Goal: Task Accomplishment & Management: Manage account settings

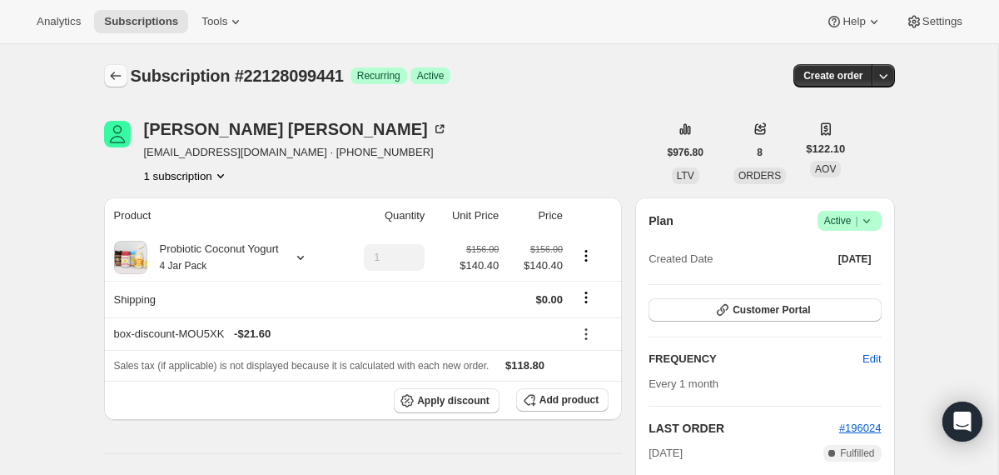
click at [107, 78] on icon "Subscriptions" at bounding box center [115, 75] width 17 height 17
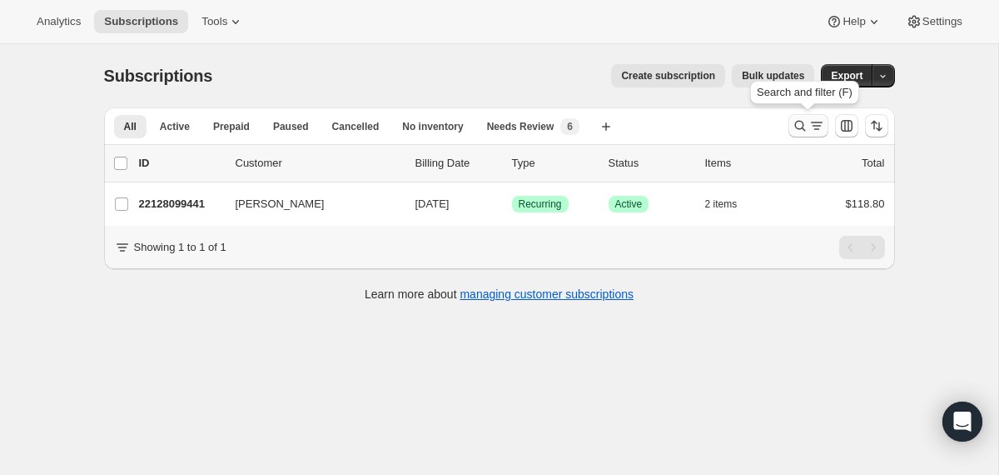
click at [800, 118] on icon "Search and filter results" at bounding box center [800, 125] width 17 height 17
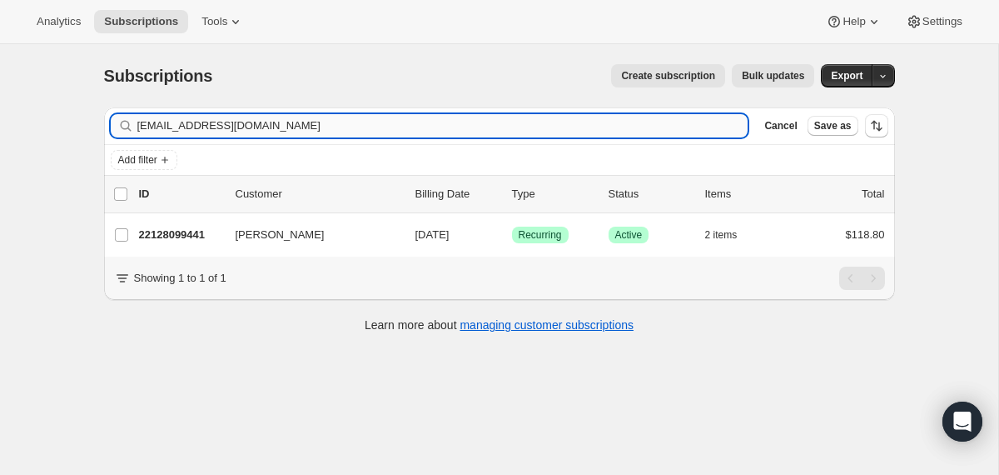
click at [686, 122] on input "katherineayala12@yahoo.com" at bounding box center [442, 125] width 611 height 23
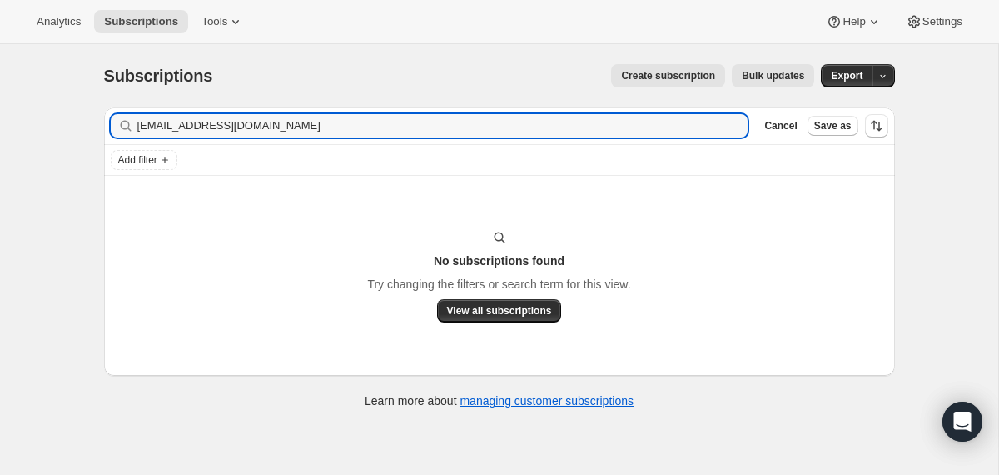
type input "paigeqsmith@gmail.com"
click at [253, 132] on input "paigeqsmith@gmail.com" at bounding box center [427, 125] width 581 height 23
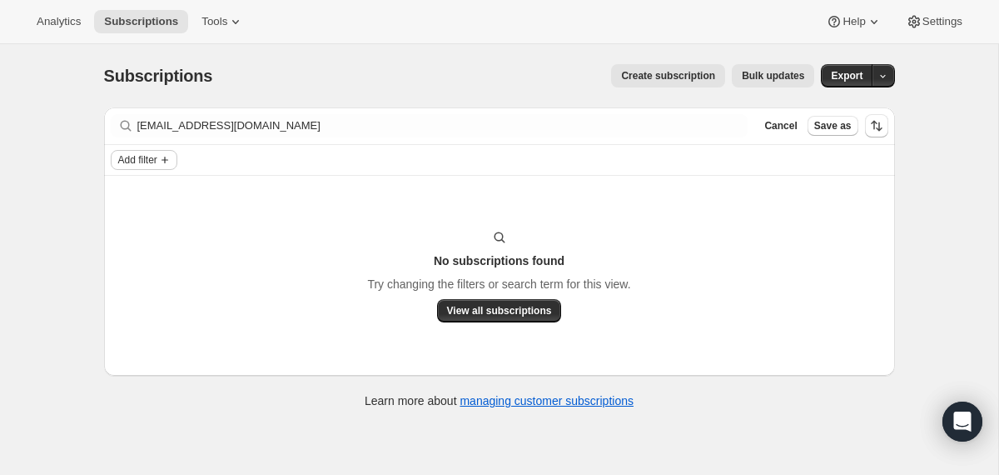
click at [157, 157] on span "Add filter" at bounding box center [137, 159] width 39 height 13
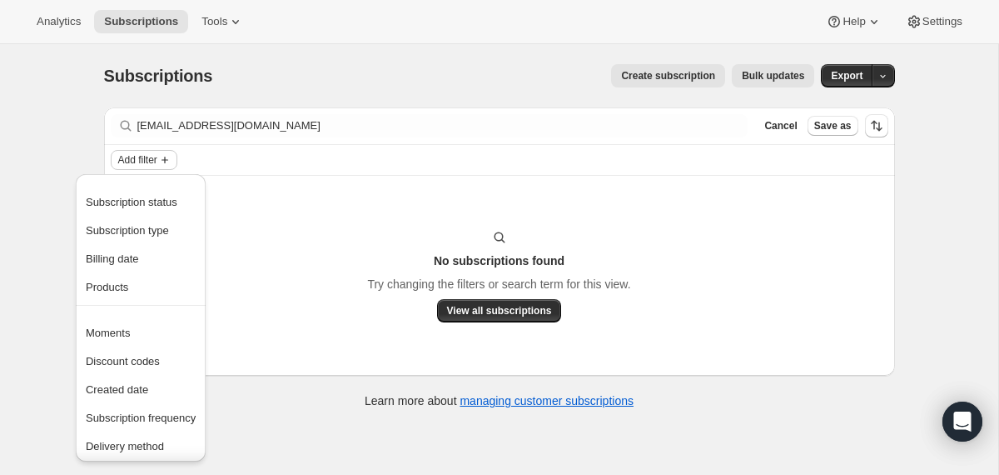
click at [157, 157] on span "Add filter" at bounding box center [137, 159] width 39 height 13
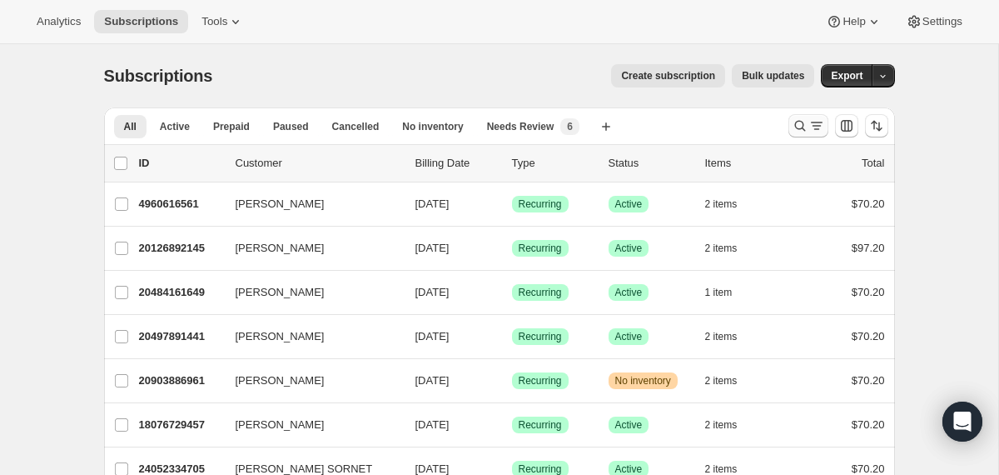
click at [797, 133] on icon "Search and filter results" at bounding box center [800, 125] width 17 height 17
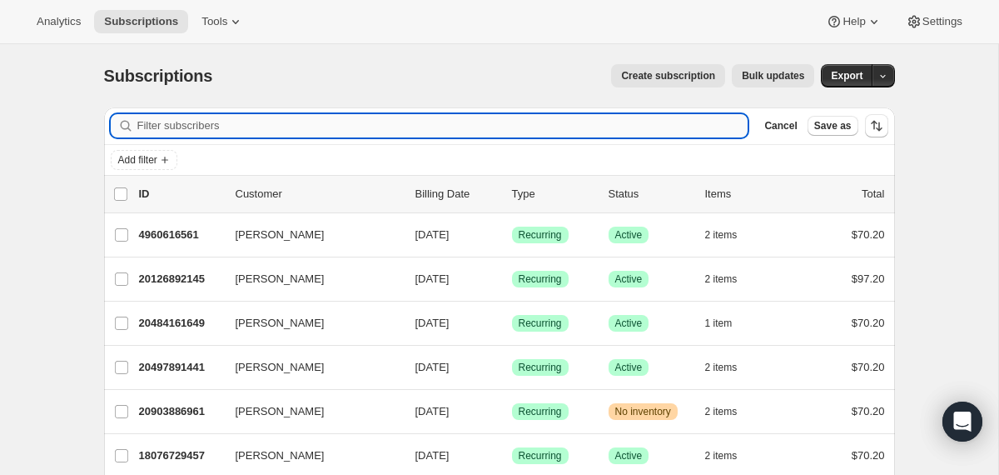
click at [693, 130] on input "Filter subscribers" at bounding box center [442, 125] width 611 height 23
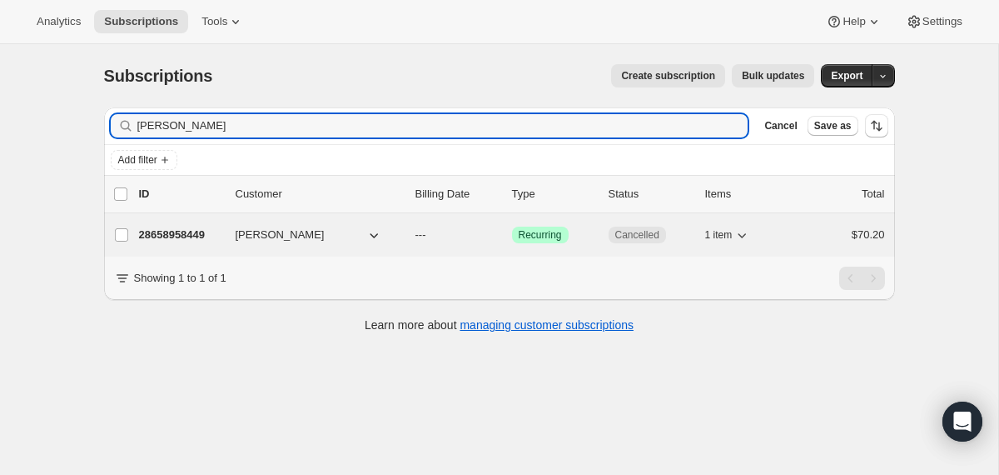
type input "Paige Smith"
click at [391, 239] on button "Paige Smith" at bounding box center [309, 235] width 167 height 27
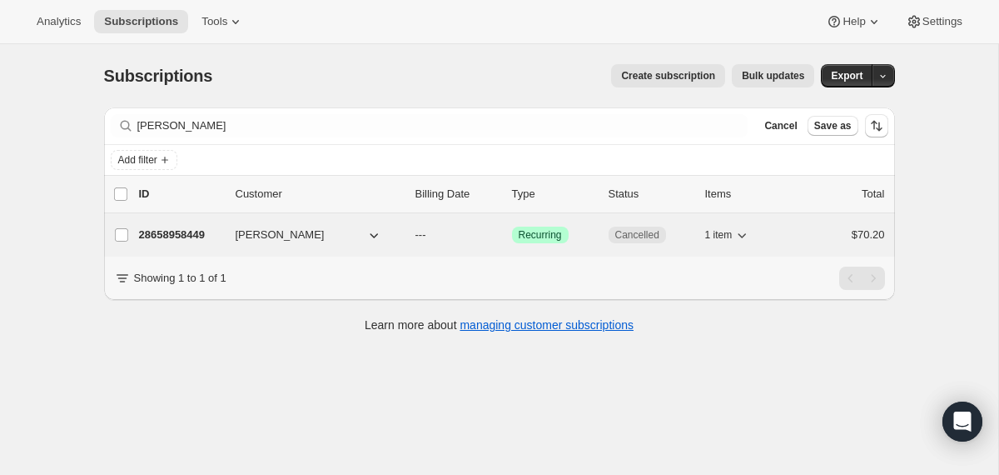
click at [410, 240] on div "28658958449 Paige Smith --- Success Recurring Cancelled 1 item $70.20" at bounding box center [512, 234] width 746 height 23
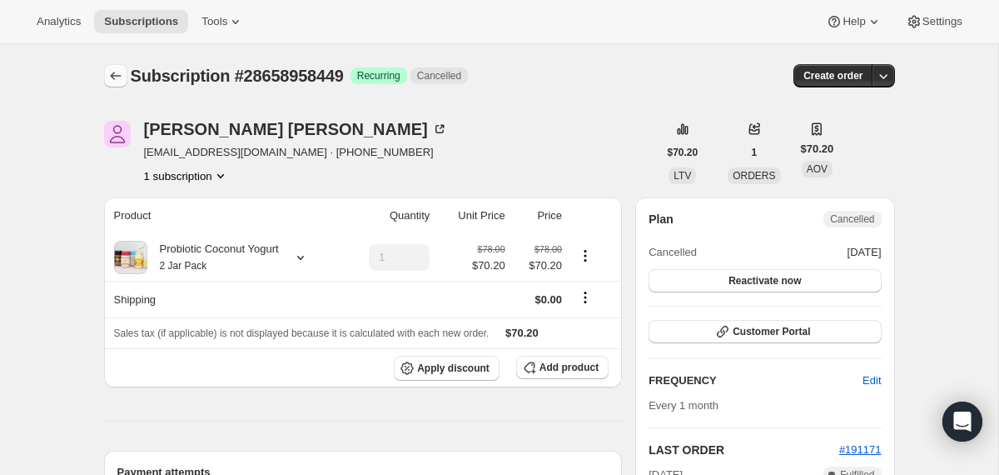
click at [122, 74] on icon "Subscriptions" at bounding box center [115, 75] width 17 height 17
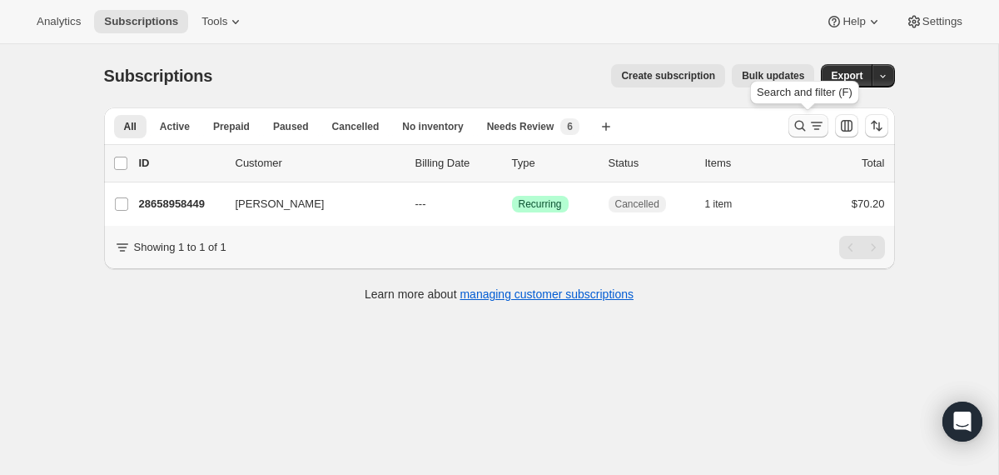
click at [795, 130] on icon "Search and filter results" at bounding box center [800, 125] width 17 height 17
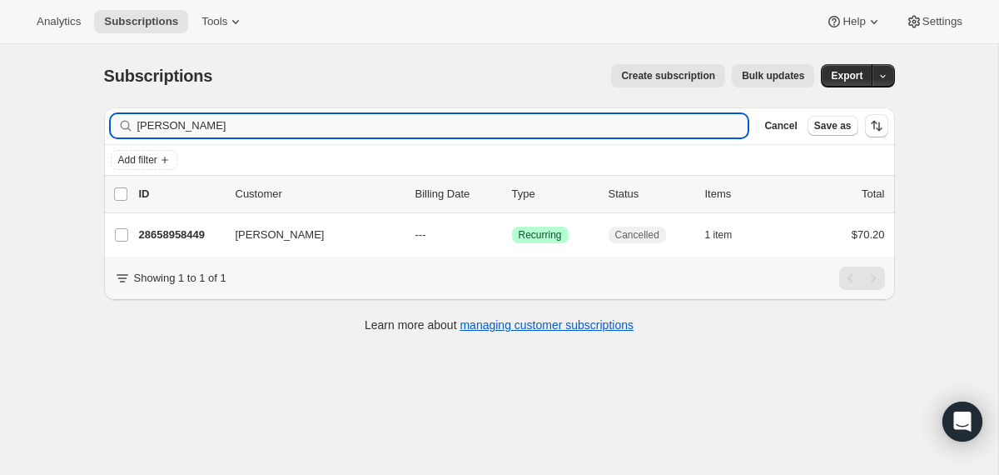
click at [530, 123] on input "Paige Smith" at bounding box center [442, 125] width 611 height 23
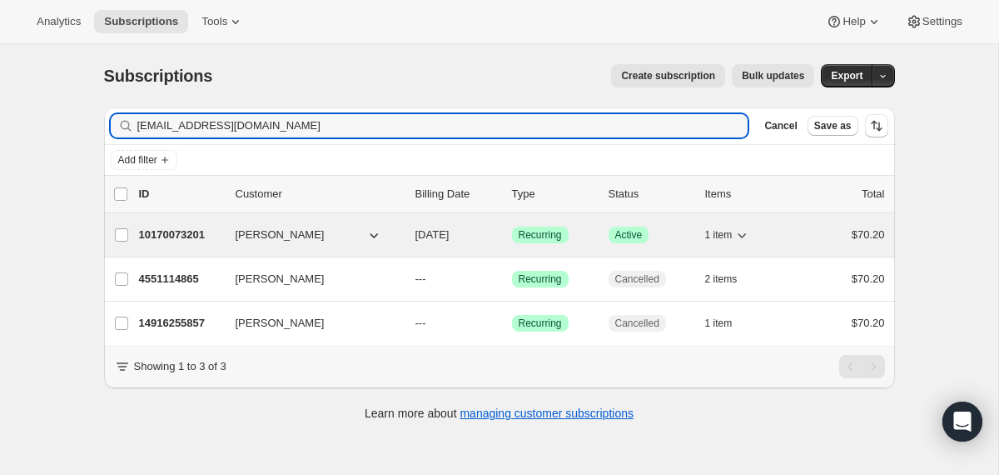
type input "lmanchin2@aol.com"
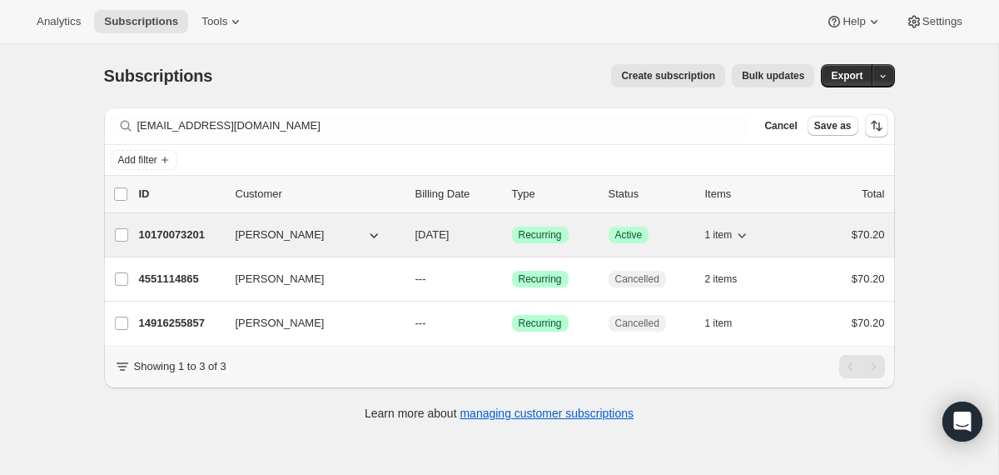
click at [422, 232] on span "10/15/2025" at bounding box center [433, 234] width 34 height 12
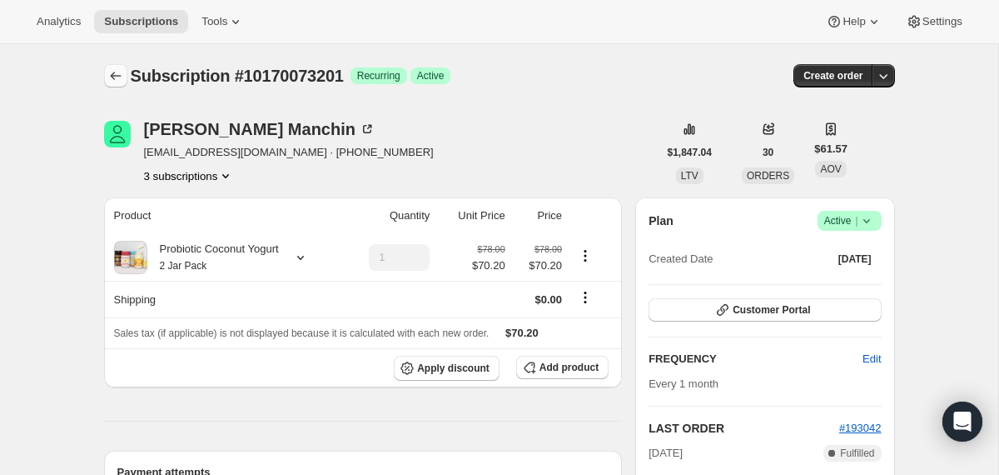
click at [115, 71] on icon "Subscriptions" at bounding box center [115, 75] width 17 height 17
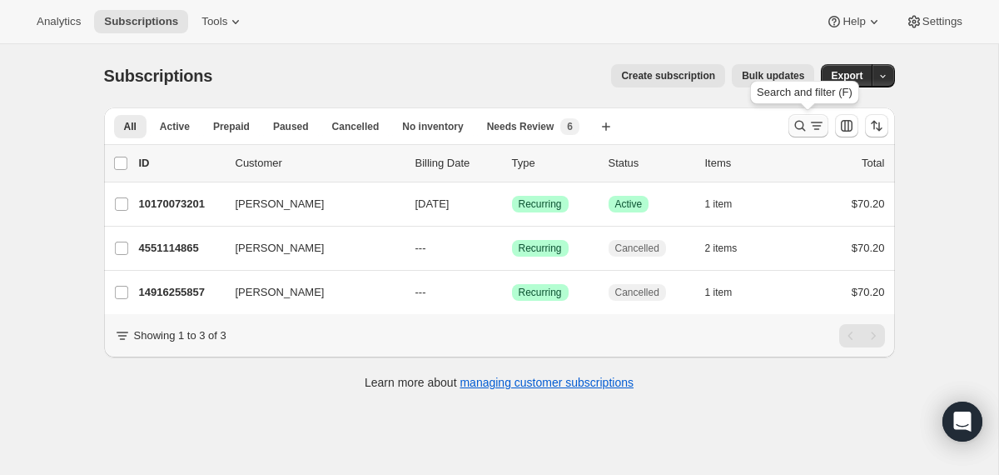
click at [792, 119] on icon "Search and filter results" at bounding box center [800, 125] width 17 height 17
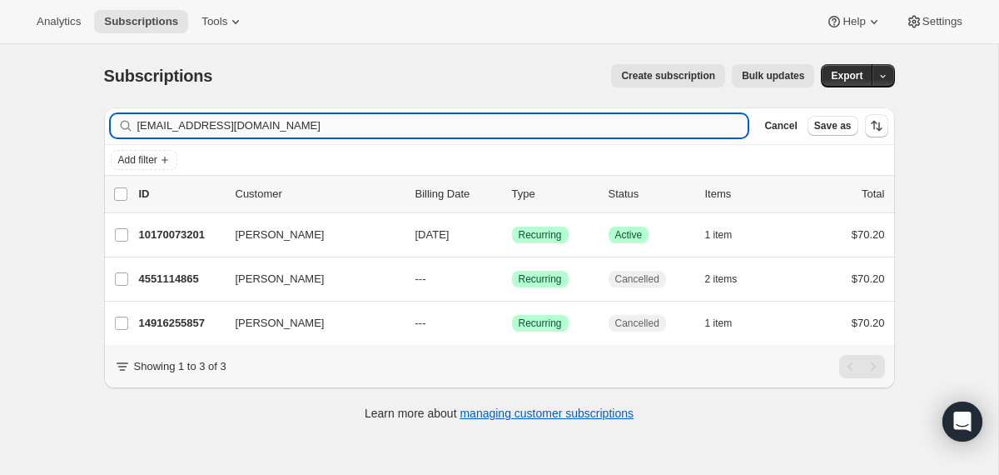
click at [625, 121] on input "lmanchin2@aol.com" at bounding box center [442, 125] width 611 height 23
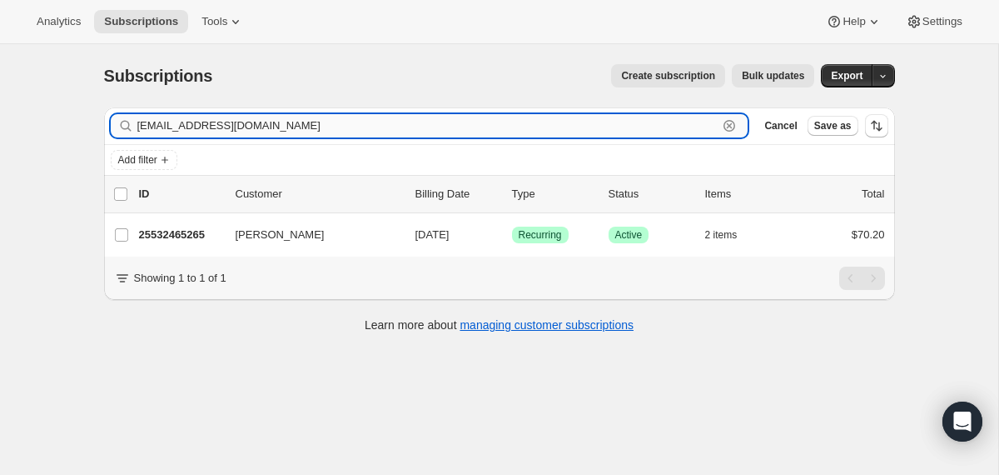
click at [286, 124] on input "kaitlynmek@gmail.com" at bounding box center [427, 125] width 581 height 23
paste input "marianarodriguez1806"
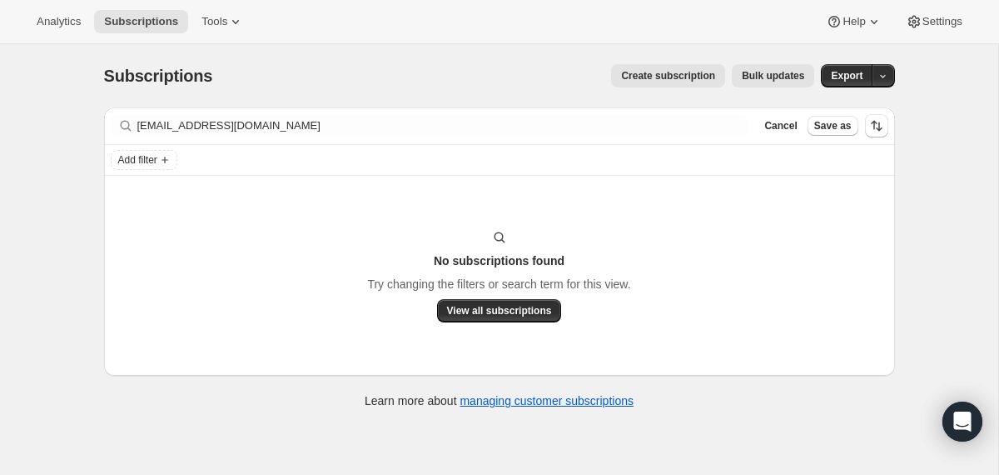
click at [262, 141] on div "Filter subscribers marianarodriguez1806@gmail.com Clear Cancel Save as" at bounding box center [499, 125] width 791 height 37
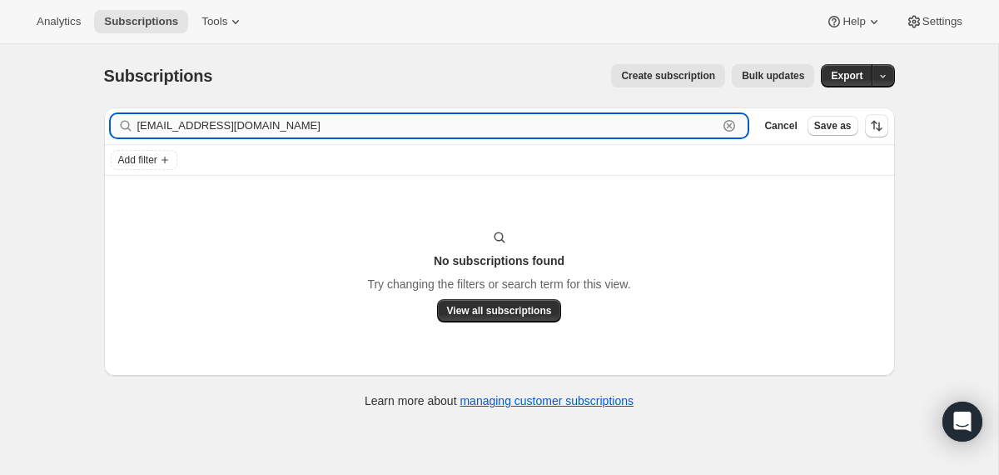
click at [260, 122] on input "[EMAIL_ADDRESS][DOMAIN_NAME]" at bounding box center [427, 125] width 581 height 23
paste input "gabbyshort16@icloud"
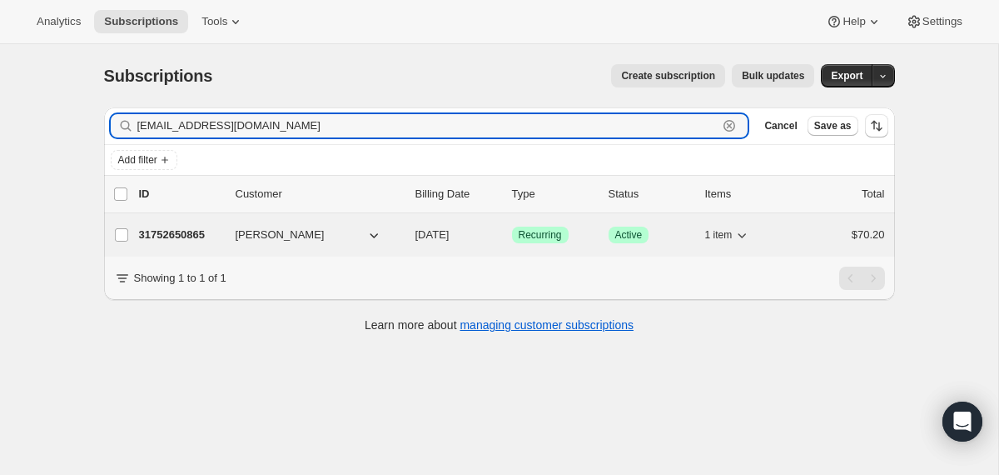
type input "gabbyshort16@icloud.com"
click at [406, 242] on div "31752650865 Gabrielle Short 12/07/2025 Success Recurring Success Active 1 item …" at bounding box center [512, 234] width 746 height 23
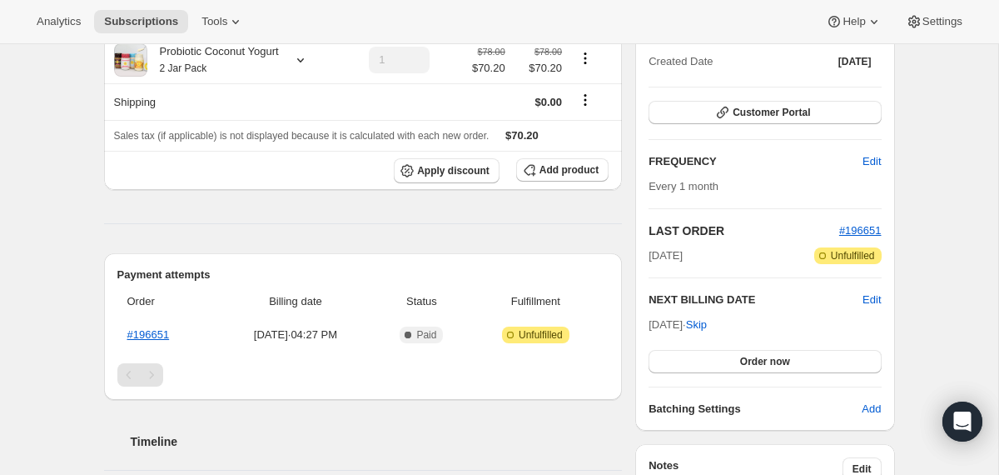
scroll to position [204, 0]
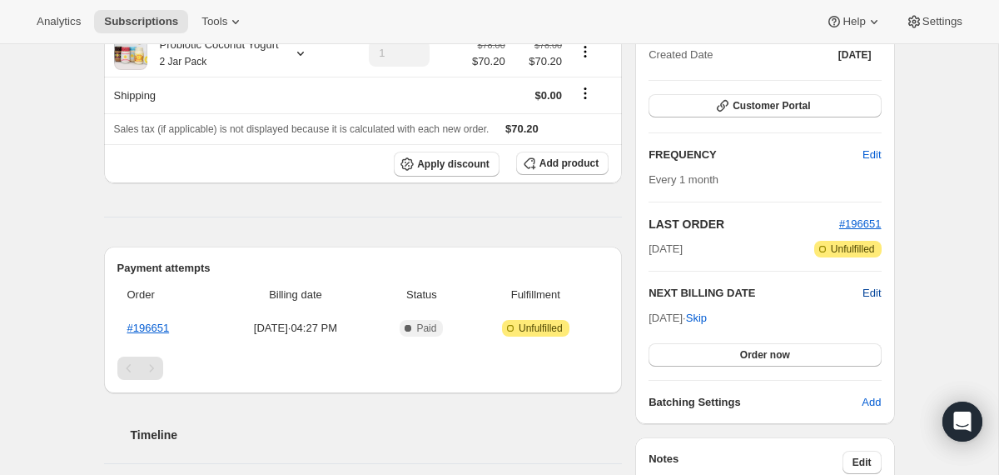
click at [879, 287] on span "Edit" at bounding box center [872, 293] width 18 height 17
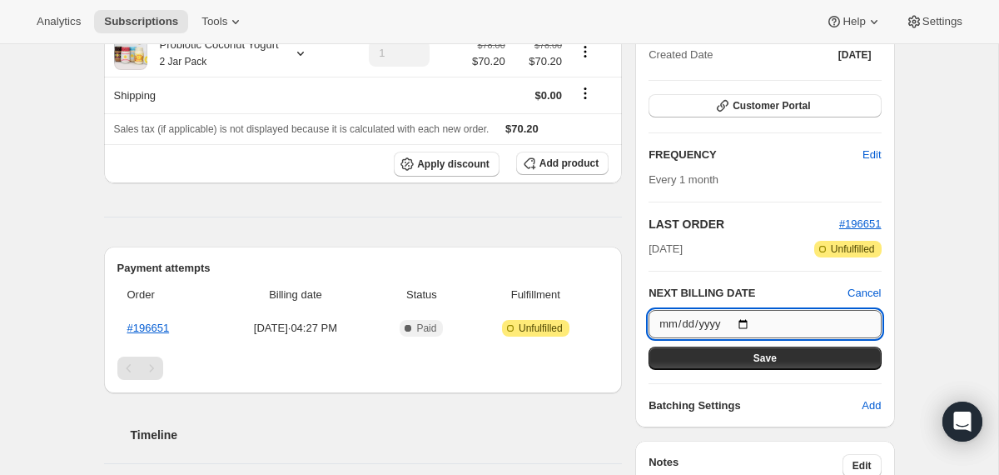
click at [749, 322] on input "2025-12-07" at bounding box center [765, 324] width 232 height 28
type input "2025-11-07"
click at [715, 366] on button "Save" at bounding box center [765, 357] width 232 height 23
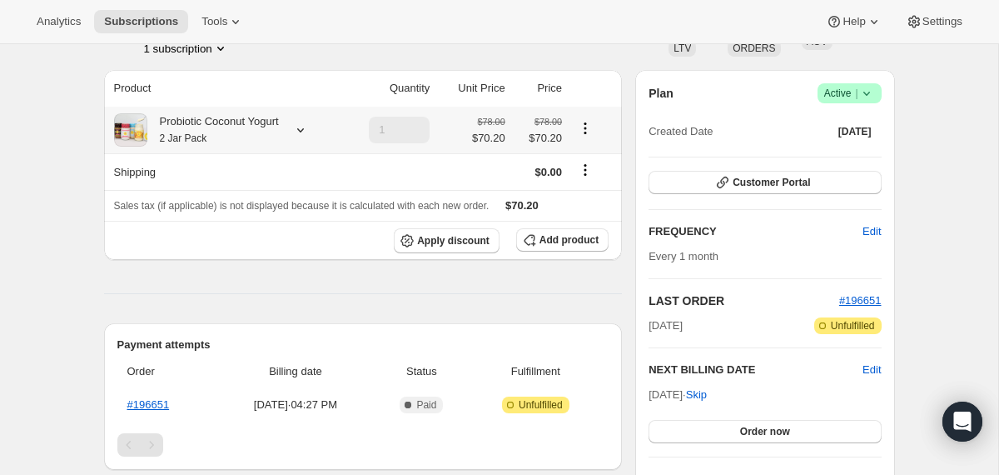
click at [258, 132] on div "Probiotic Coconut Yogurt 2 Jar Pack" at bounding box center [213, 129] width 132 height 33
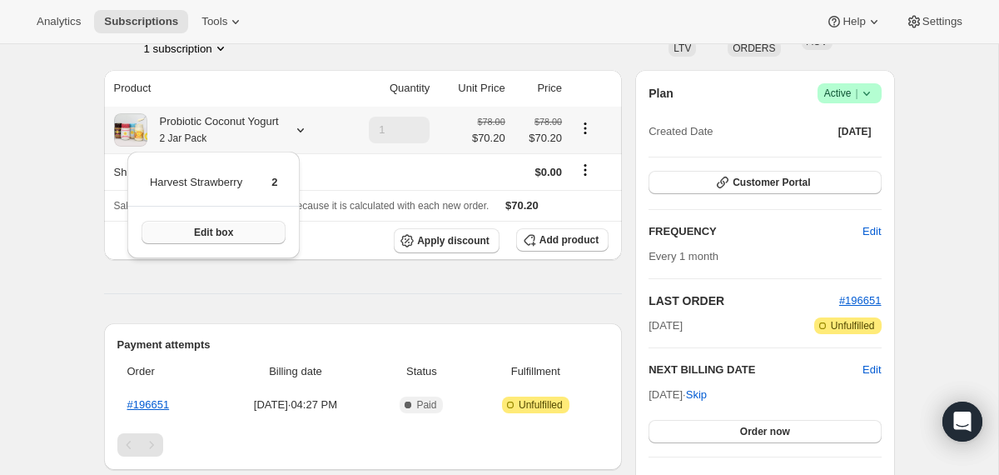
click at [255, 227] on button "Edit box" at bounding box center [214, 232] width 144 height 23
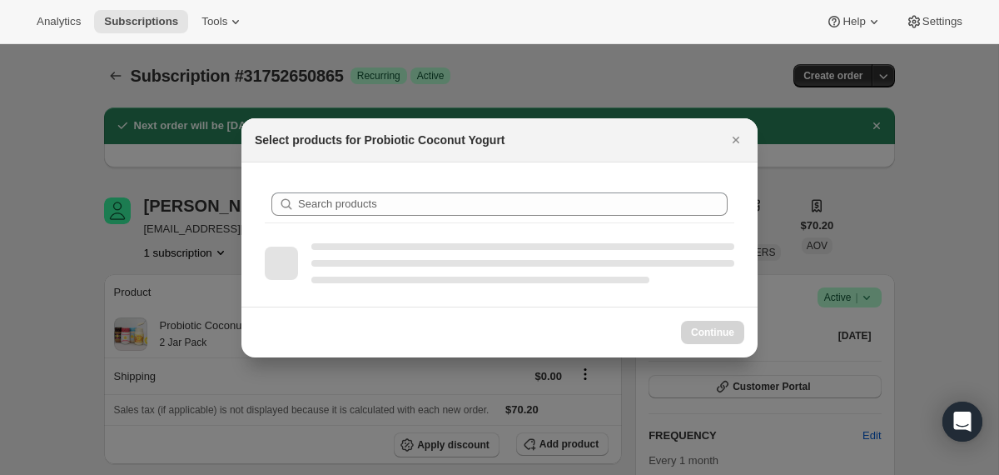
scroll to position [0, 0]
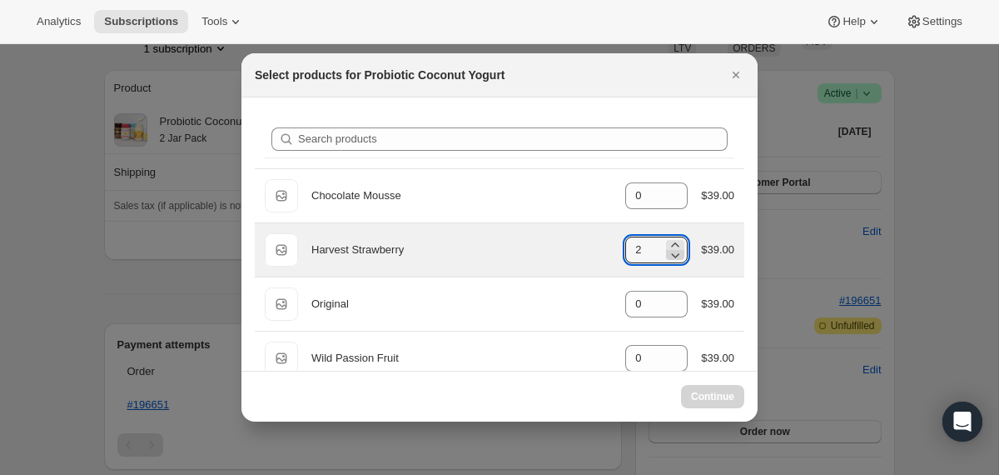
click at [672, 252] on icon ":rru:" at bounding box center [675, 255] width 17 height 17
type input "0"
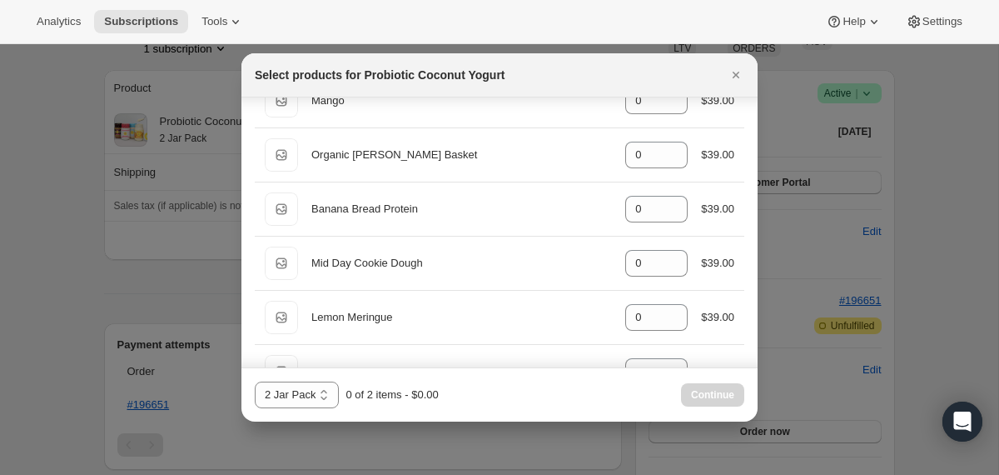
scroll to position [1492, 0]
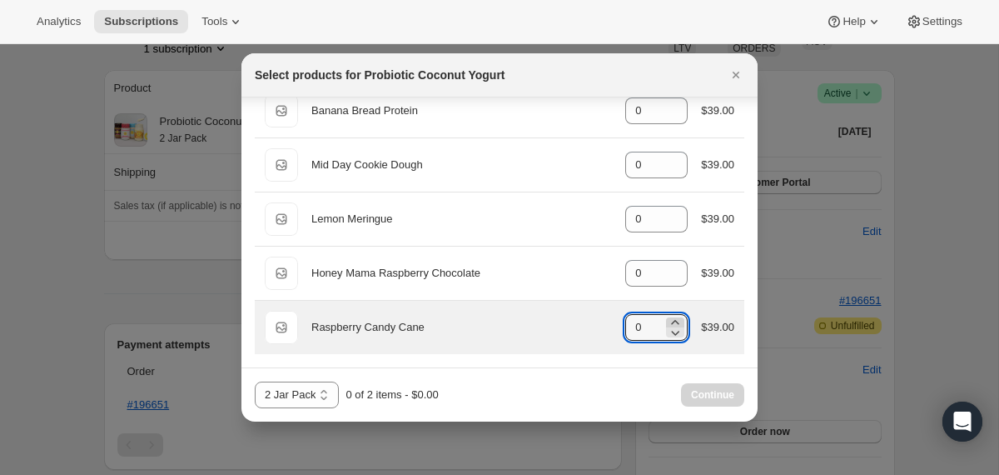
click at [668, 319] on icon ":rru:" at bounding box center [675, 322] width 17 height 17
type input "2"
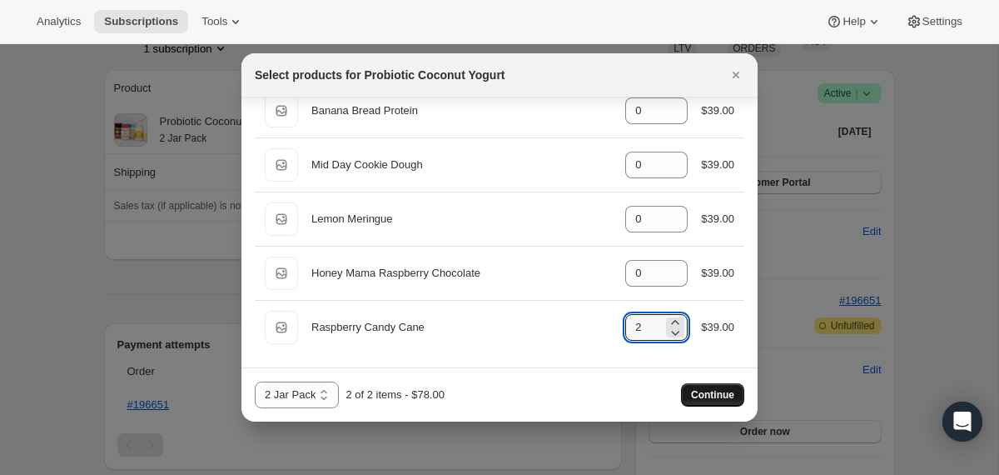
click at [691, 391] on span "Continue" at bounding box center [712, 394] width 43 height 13
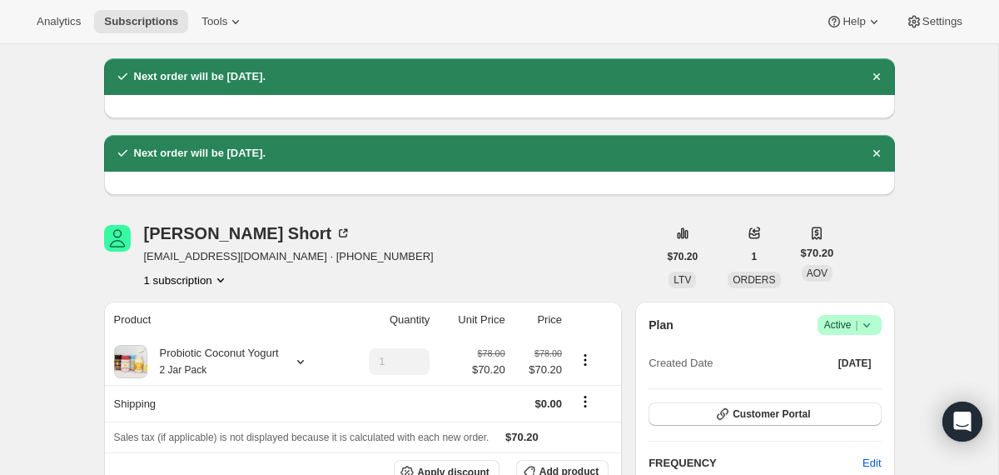
scroll to position [0, 0]
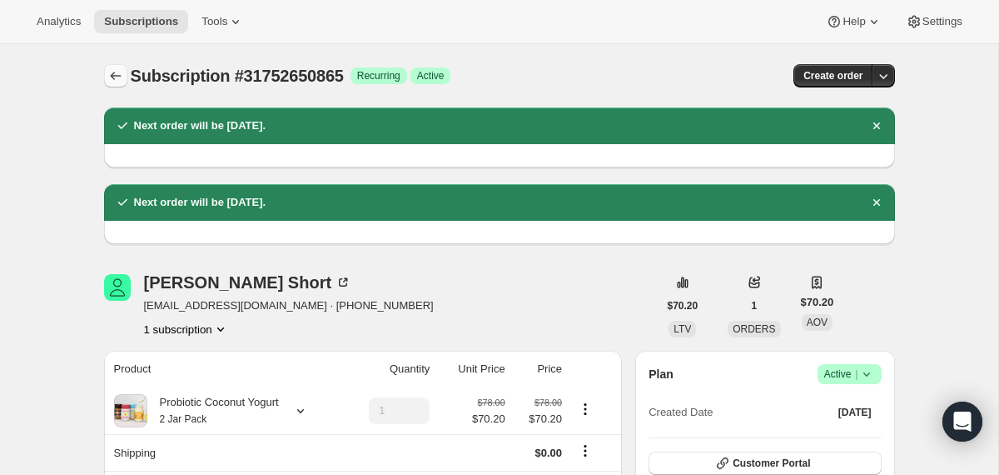
click at [115, 84] on button "Subscriptions" at bounding box center [115, 75] width 23 height 23
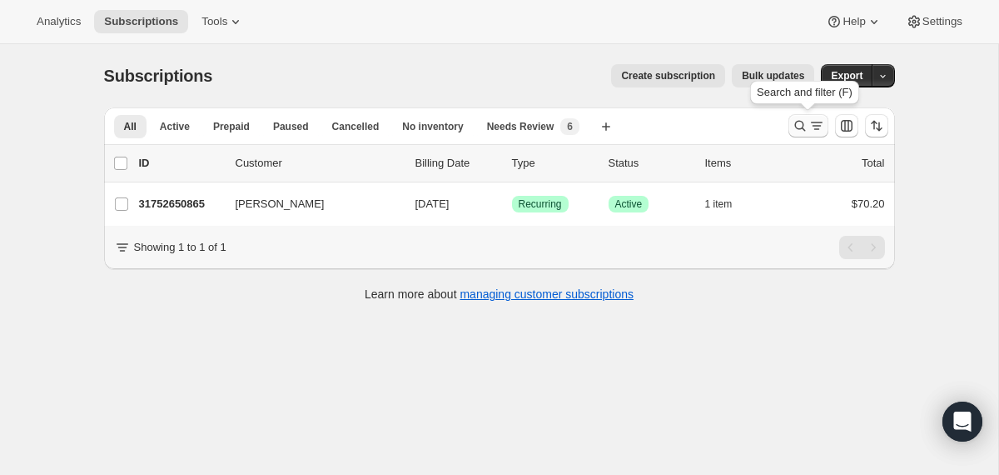
click at [801, 124] on icon "Search and filter results" at bounding box center [800, 125] width 17 height 17
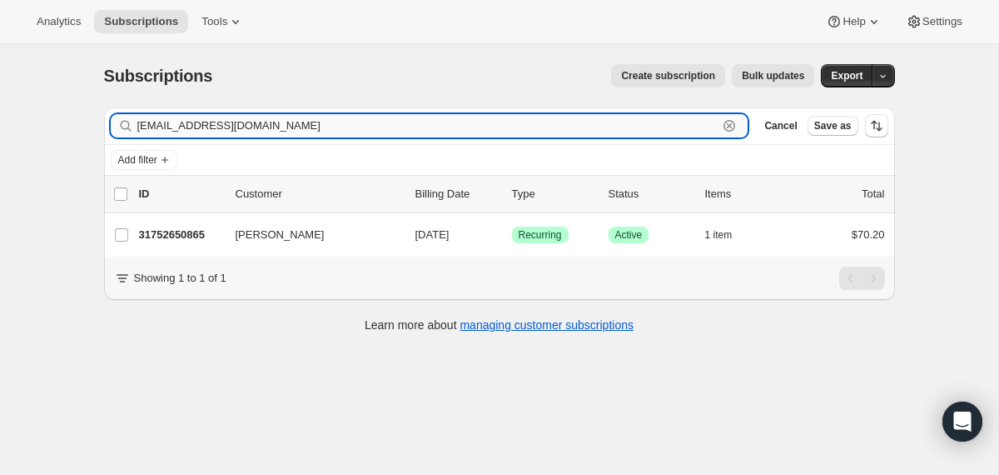
click at [660, 131] on input "gabbyshort16@icloud.com" at bounding box center [427, 125] width 581 height 23
paste input "stephanieabo.carlson@gmail"
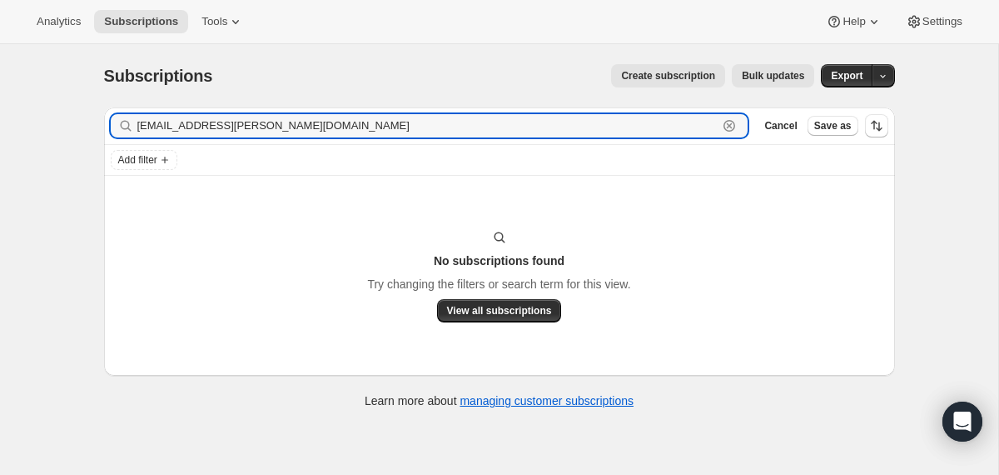
type input "stephanieabo.carlson@gmail.com"
click at [268, 120] on input "stephanieabo.carlson@gmail.com" at bounding box center [427, 125] width 581 height 23
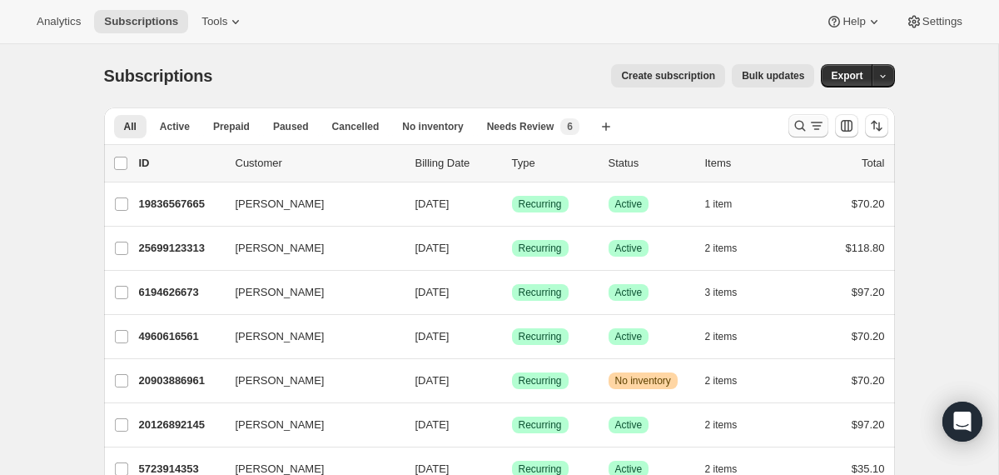
click at [795, 134] on button "Search and filter results" at bounding box center [809, 125] width 40 height 23
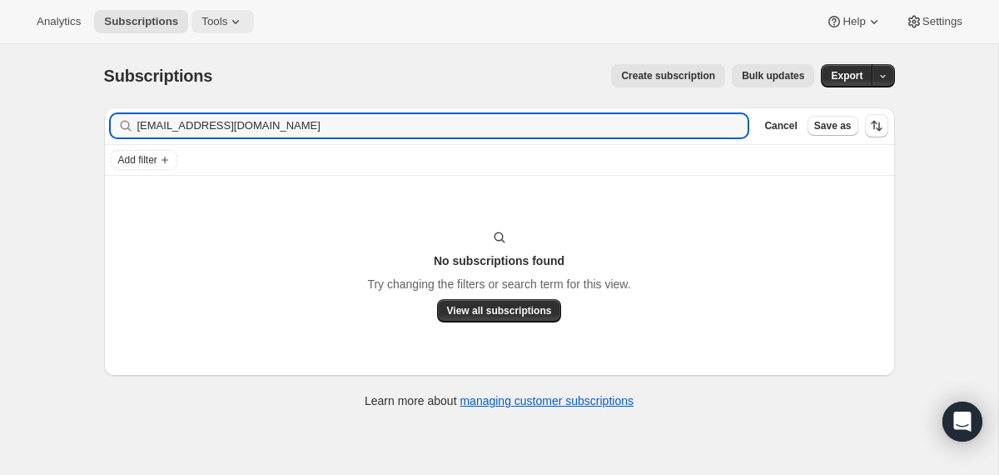
type input "[EMAIL_ADDRESS][DOMAIN_NAME]"
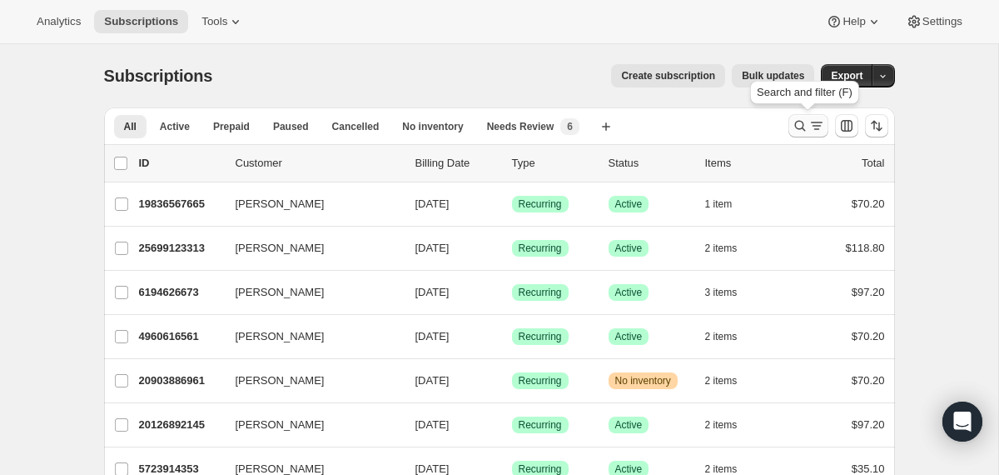
click at [802, 123] on icon "Search and filter results" at bounding box center [800, 126] width 11 height 11
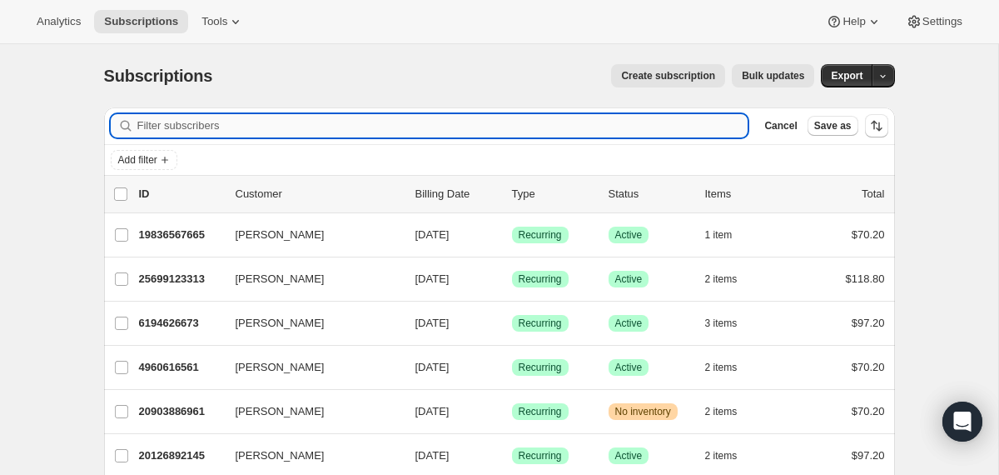
click at [608, 136] on input "Filter subscribers" at bounding box center [442, 125] width 611 height 23
click at [603, 131] on input "Filter subscribers" at bounding box center [442, 125] width 611 height 23
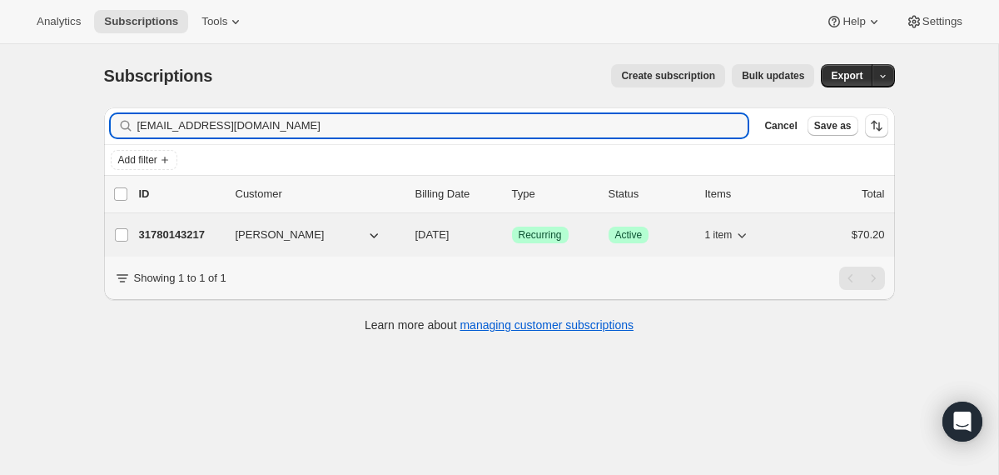
type input "brownlunchbag@gmail.com"
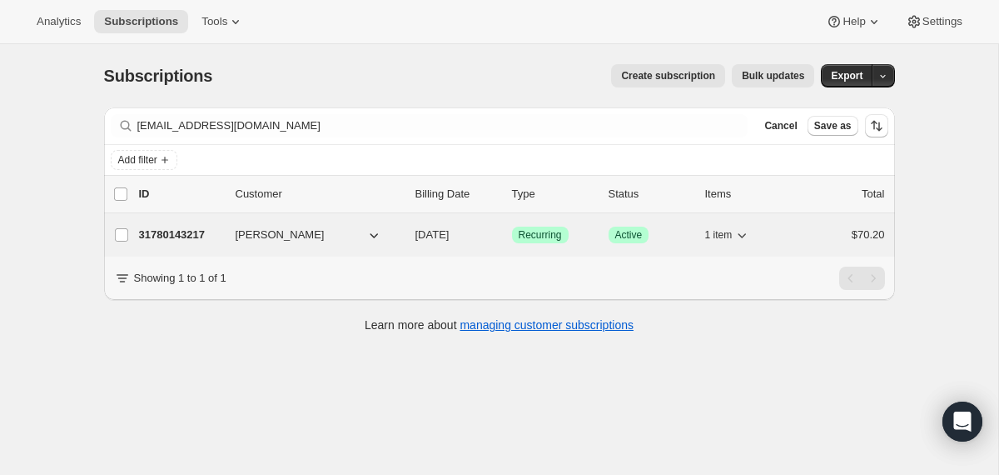
click at [407, 242] on div "31780143217 Angela Sampson 12/08/2025 Success Recurring Success Active 1 item $…" at bounding box center [512, 234] width 746 height 23
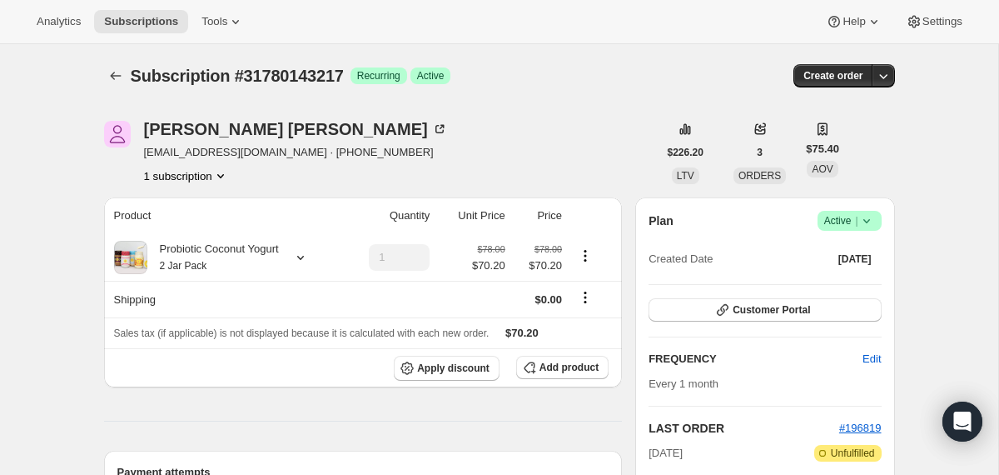
click at [873, 220] on icon at bounding box center [867, 220] width 17 height 17
click at [843, 284] on span "Cancel subscription" at bounding box center [843, 282] width 94 height 12
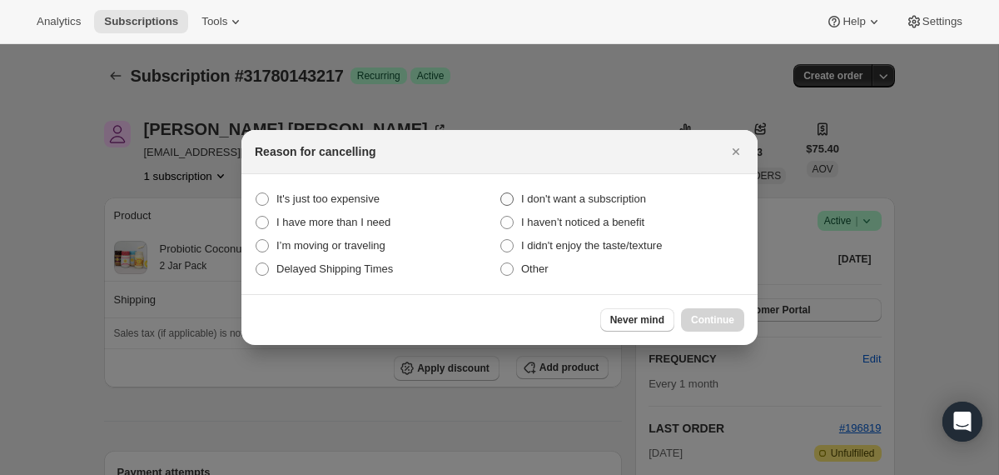
click at [610, 197] on span "I don't want a subscription" at bounding box center [583, 198] width 125 height 12
click at [501, 193] on subscription "I don't want a subscription" at bounding box center [501, 192] width 1 height 1
radio subscription "true"
click at [694, 318] on span "Continue" at bounding box center [712, 319] width 43 height 13
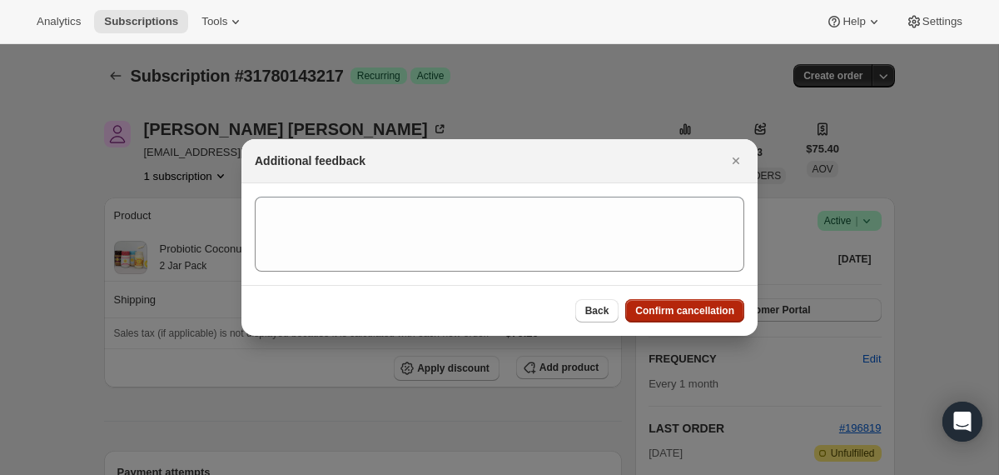
click at [694, 318] on button "Confirm cancellation" at bounding box center [684, 310] width 119 height 23
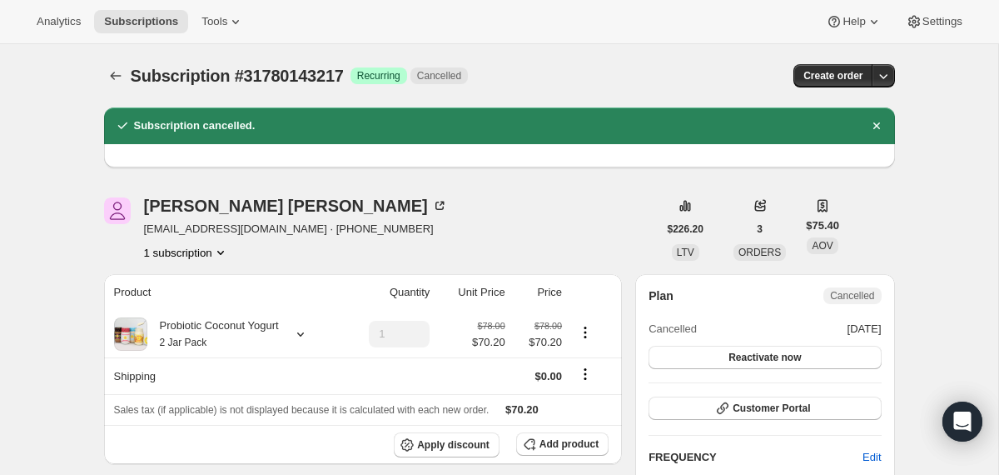
scroll to position [24, 0]
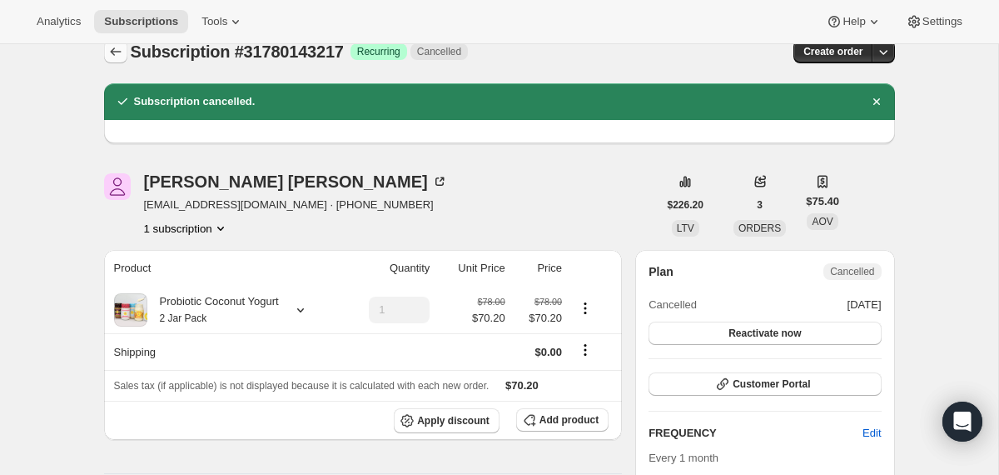
click at [110, 55] on icon "Subscriptions" at bounding box center [115, 51] width 17 height 17
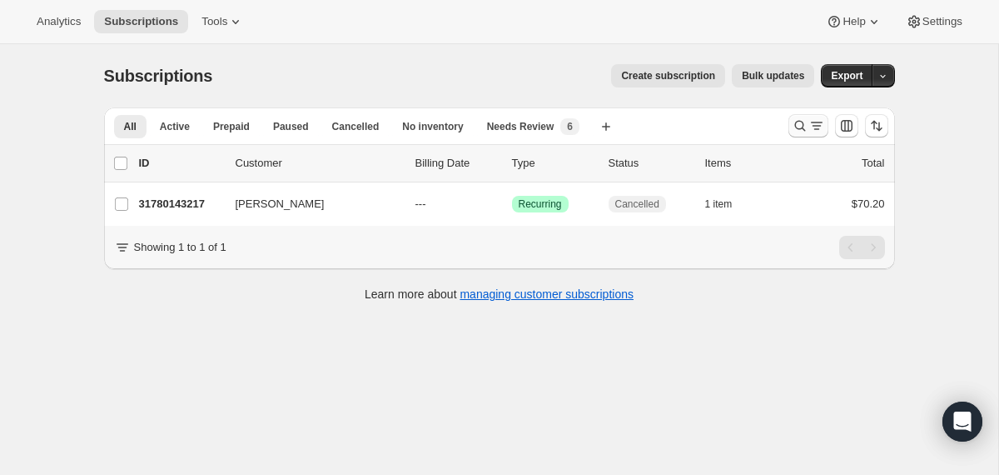
click at [800, 125] on icon "Search and filter results" at bounding box center [800, 125] width 17 height 17
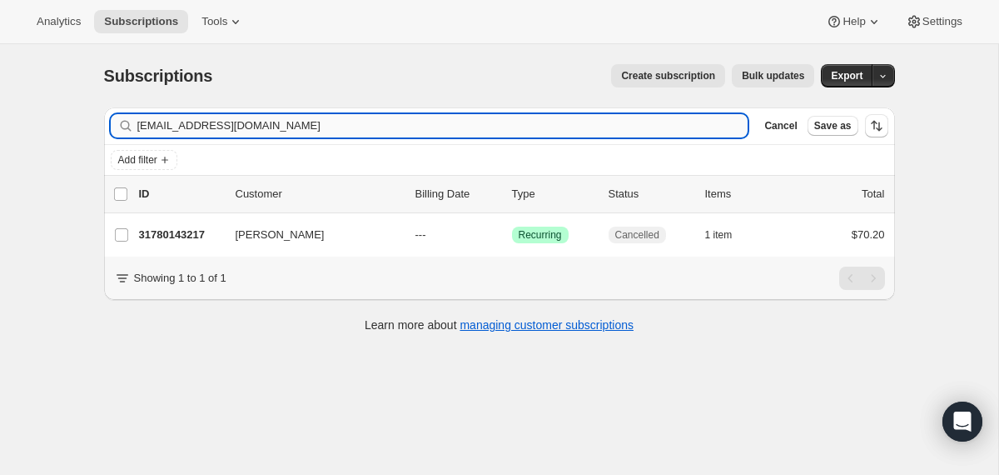
click at [613, 122] on input "brownlunchbag@gmail.com" at bounding box center [442, 125] width 611 height 23
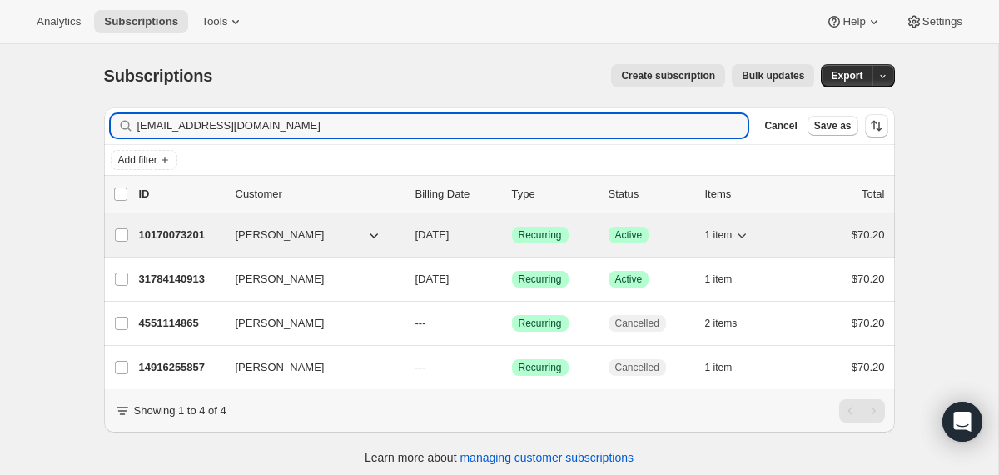
type input "lmanchin2@aol.com"
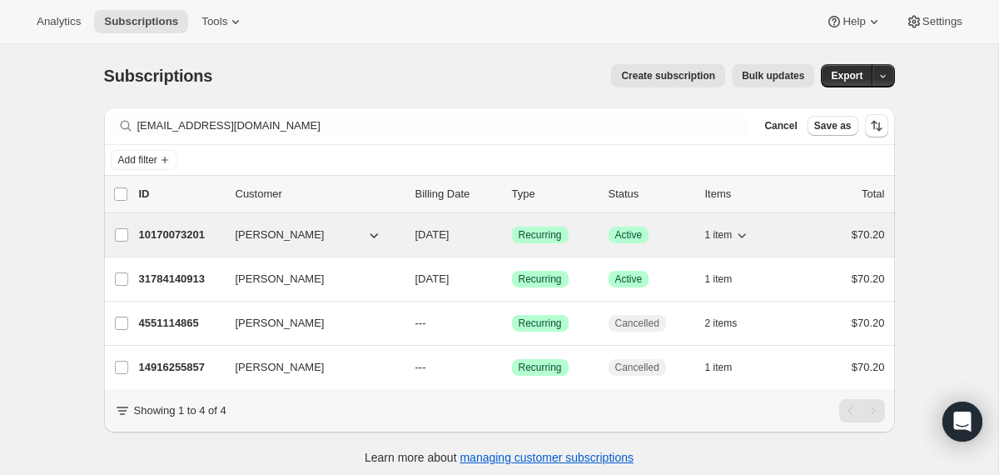
click at [410, 233] on div "10170073201 Lynn Manchin 11/15/2025 Success Recurring Success Active 1 item $70…" at bounding box center [512, 234] width 746 height 23
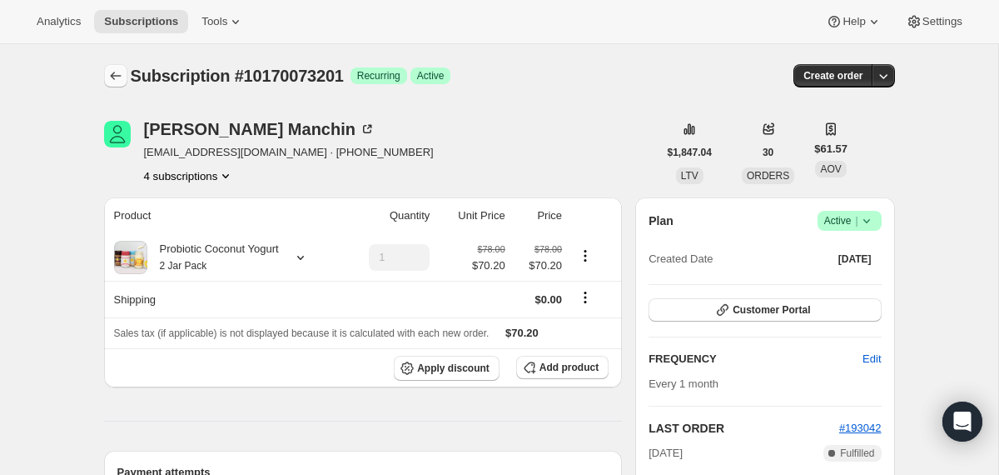
click at [108, 72] on icon "Subscriptions" at bounding box center [115, 75] width 17 height 17
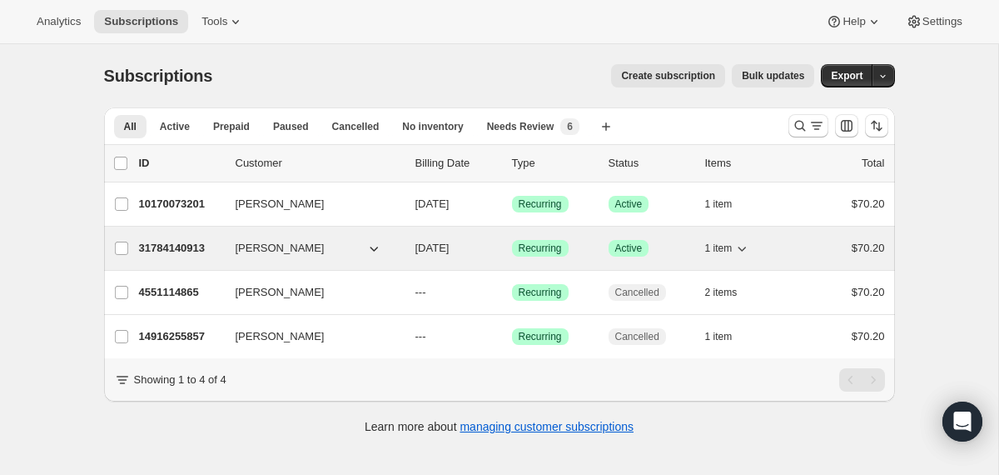
click at [413, 253] on div "31784140913 Lynn Manchin 12/08/2025 Success Recurring Success Active 1 item $70…" at bounding box center [512, 248] width 746 height 23
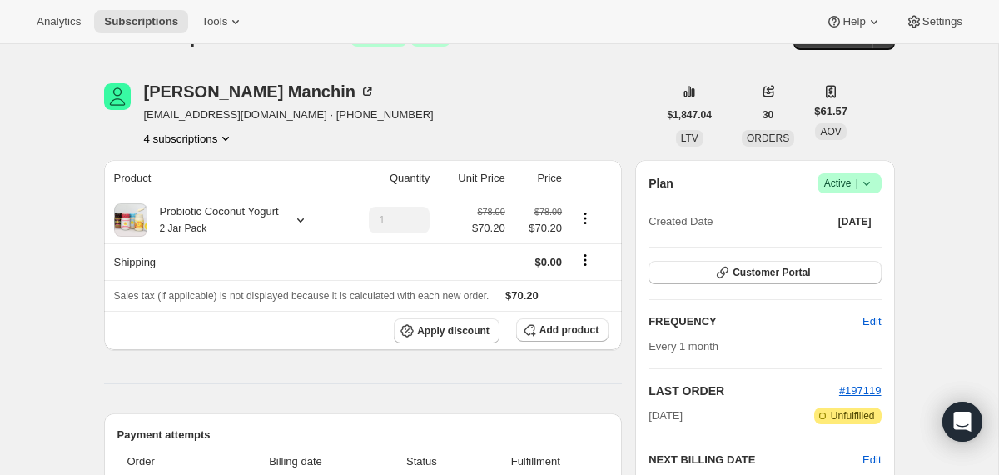
scroll to position [19, 0]
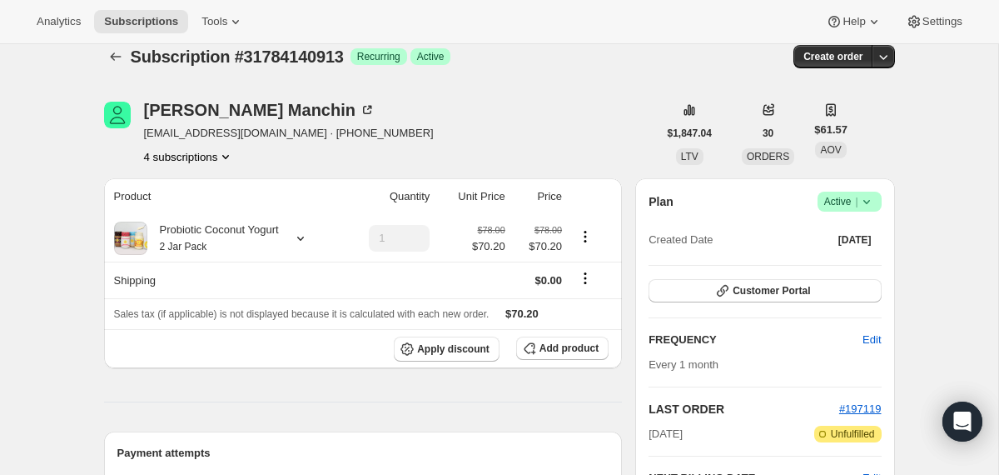
click at [872, 205] on icon at bounding box center [867, 201] width 17 height 17
click at [106, 58] on button "Subscriptions" at bounding box center [115, 56] width 23 height 23
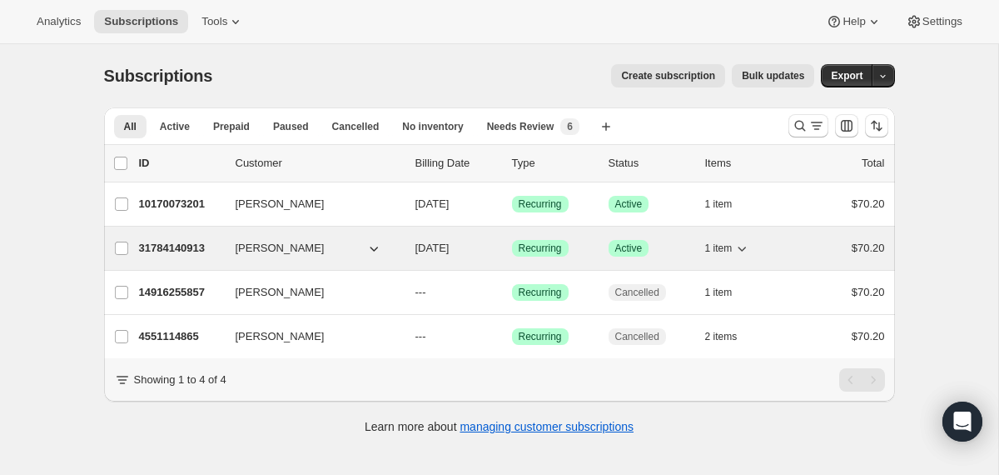
click at [402, 245] on div "31784140913 Lynn Manchin 12/08/2025 Success Recurring Success Active 1 item $70…" at bounding box center [512, 248] width 746 height 23
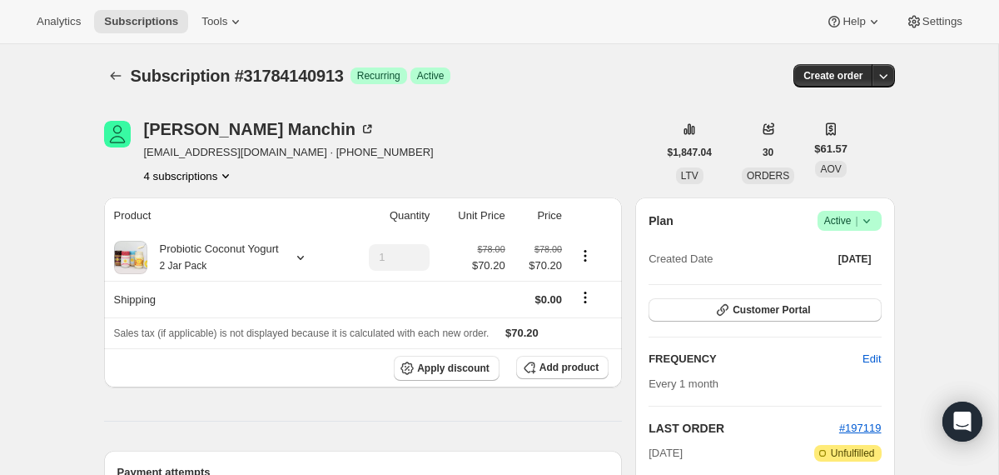
click at [876, 215] on span "Success Active |" at bounding box center [850, 221] width 64 height 20
click at [837, 286] on span "Cancel subscription" at bounding box center [843, 282] width 94 height 12
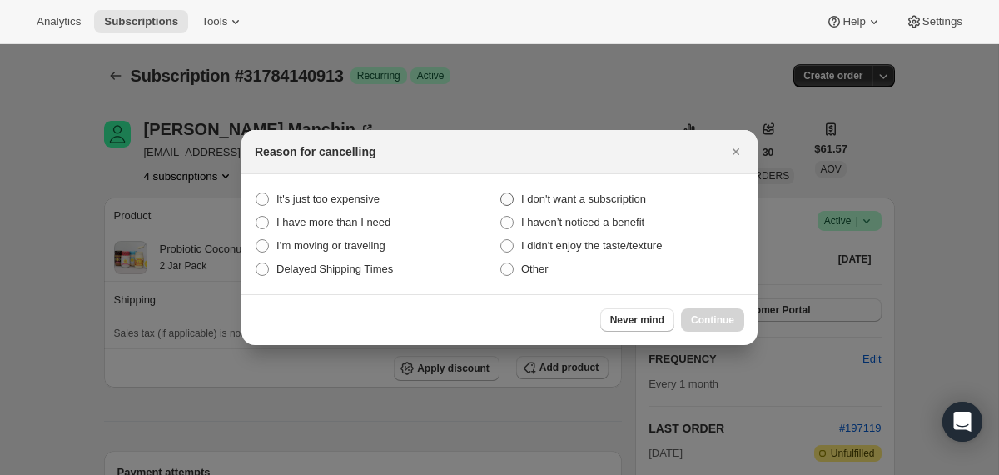
click at [646, 199] on span "I don't want a subscription" at bounding box center [583, 198] width 125 height 12
click at [501, 193] on subscription "I don't want a subscription" at bounding box center [501, 192] width 1 height 1
radio subscription "true"
click at [701, 316] on span "Continue" at bounding box center [712, 319] width 43 height 13
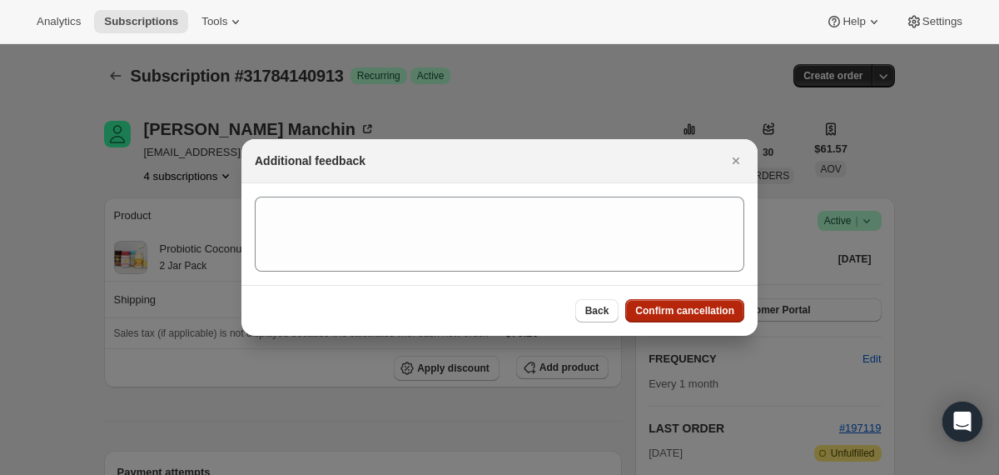
click at [701, 316] on span "Confirm cancellation" at bounding box center [684, 310] width 99 height 13
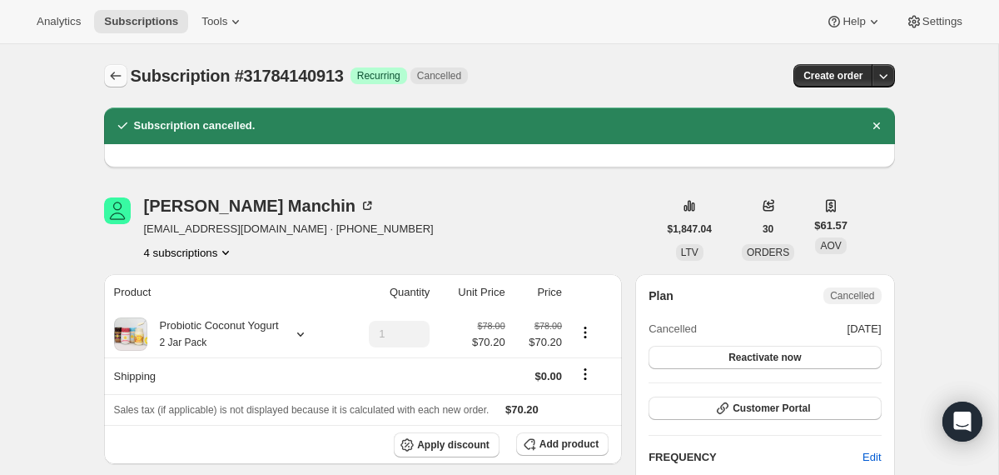
click at [122, 67] on icon "Subscriptions" at bounding box center [115, 75] width 17 height 17
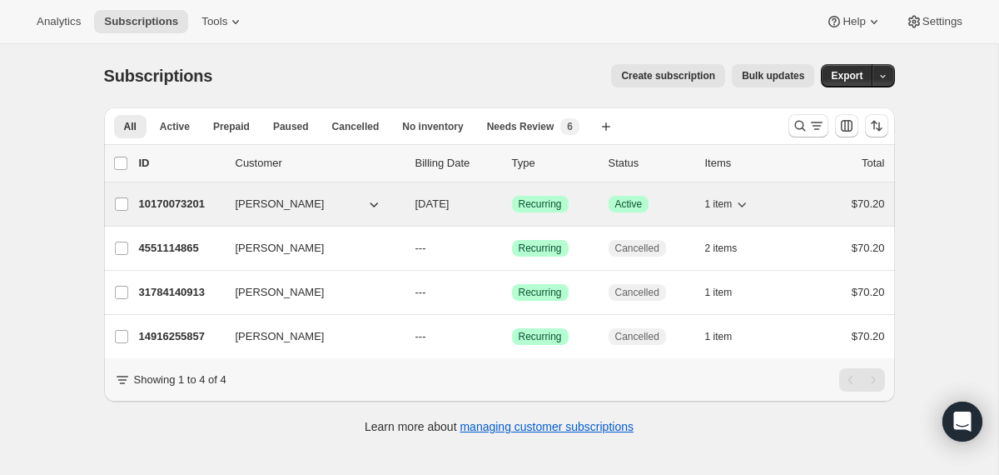
click at [417, 202] on span "11/15/2025" at bounding box center [433, 203] width 34 height 12
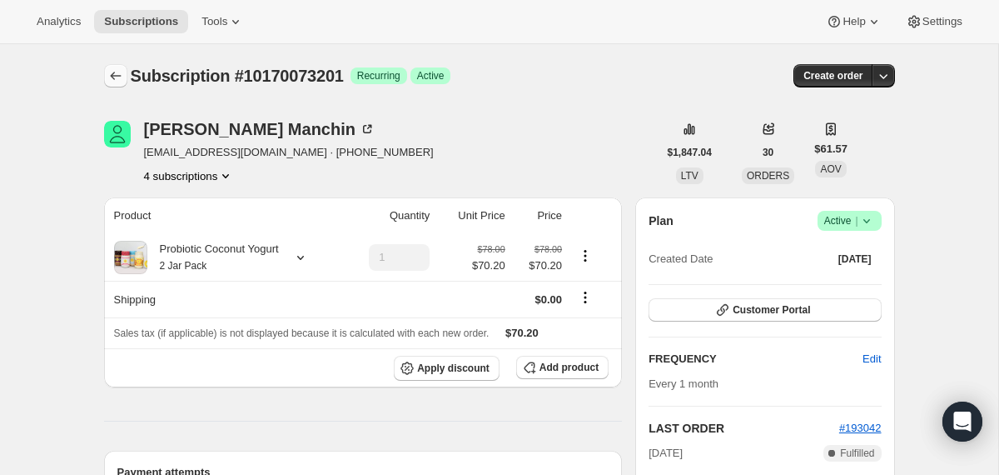
click at [119, 73] on icon "Subscriptions" at bounding box center [115, 75] width 17 height 17
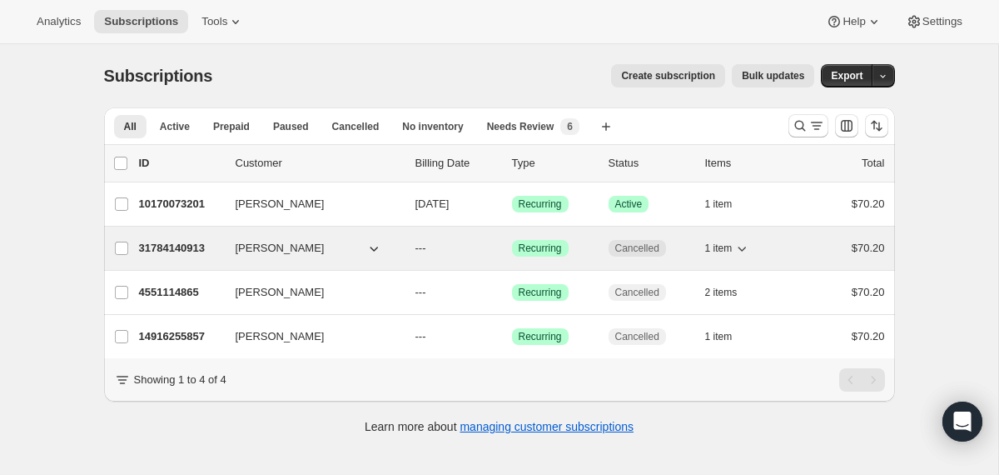
click at [409, 254] on div "31784140913 Lynn Manchin --- Success Recurring Cancelled 1 item $70.20" at bounding box center [512, 248] width 746 height 23
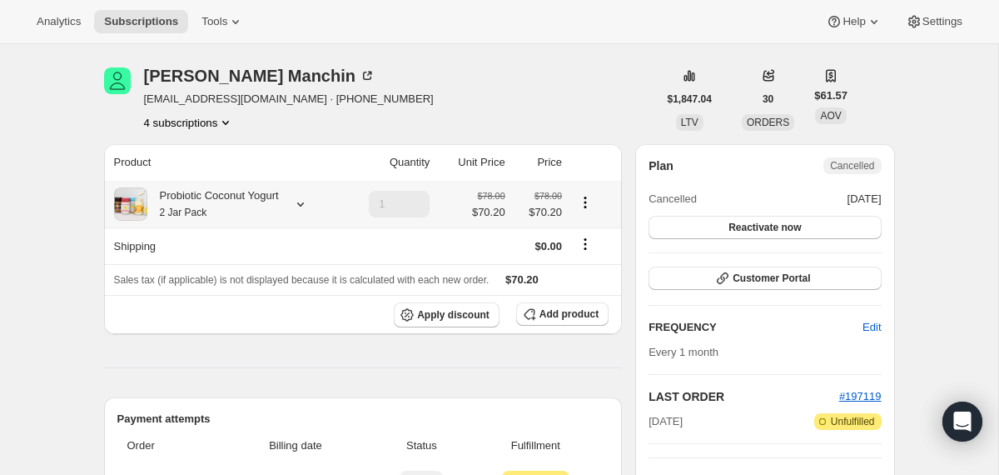
scroll to position [25, 0]
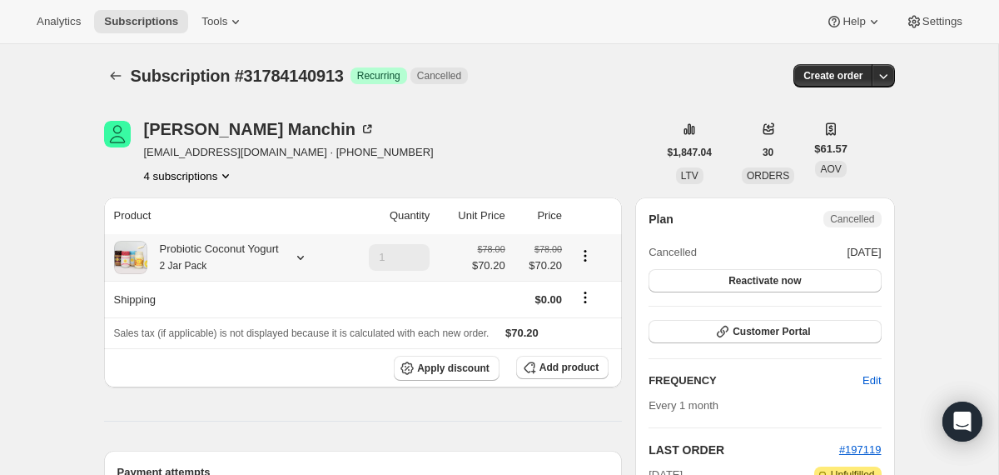
click at [230, 254] on div "Probiotic Coconut Yogurt 2 Jar Pack" at bounding box center [213, 257] width 132 height 33
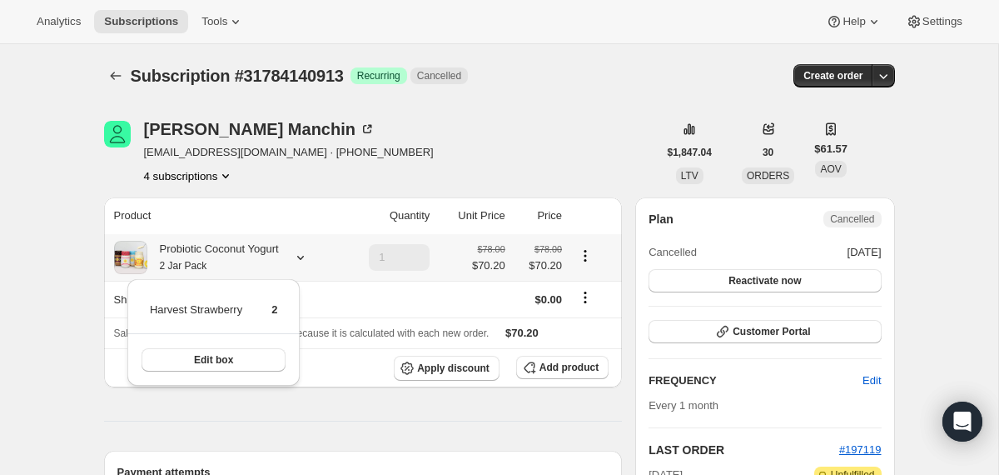
click at [230, 254] on div "Probiotic Coconut Yogurt 2 Jar Pack" at bounding box center [213, 257] width 132 height 33
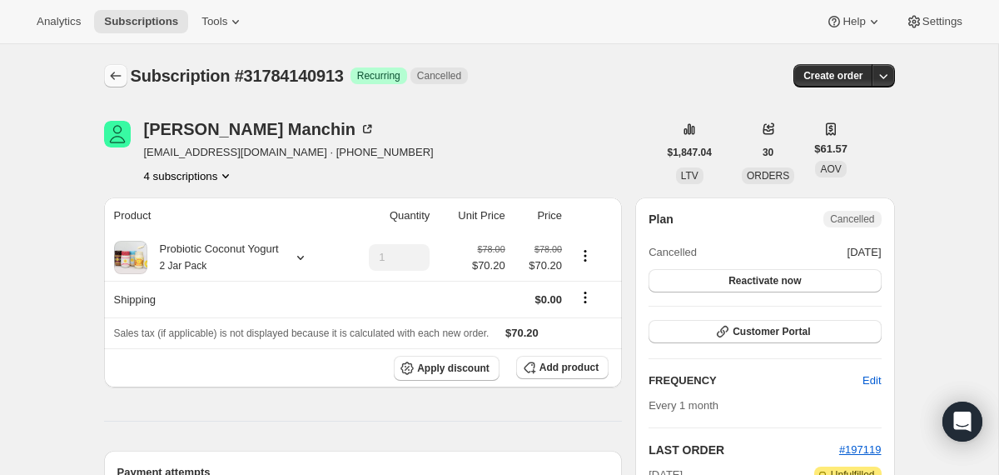
click at [111, 74] on icon "Subscriptions" at bounding box center [115, 75] width 17 height 17
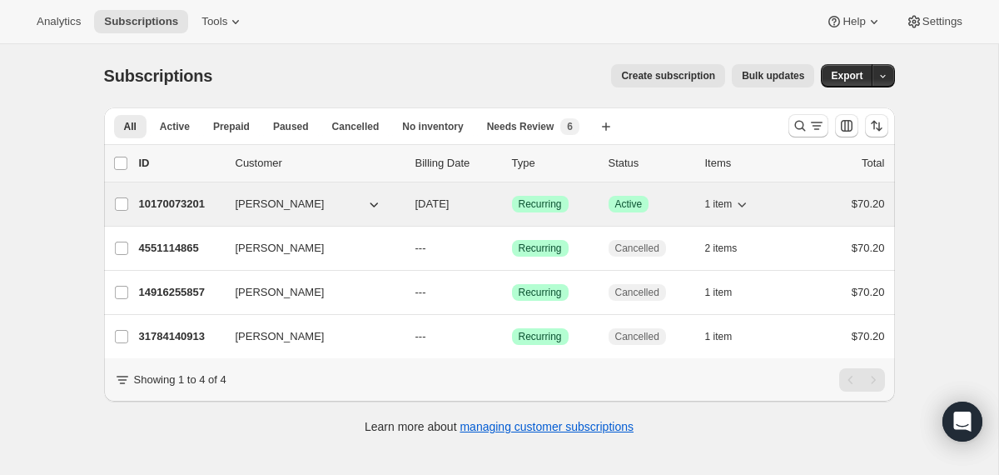
click at [399, 198] on div "Lynn Manchin" at bounding box center [319, 204] width 167 height 17
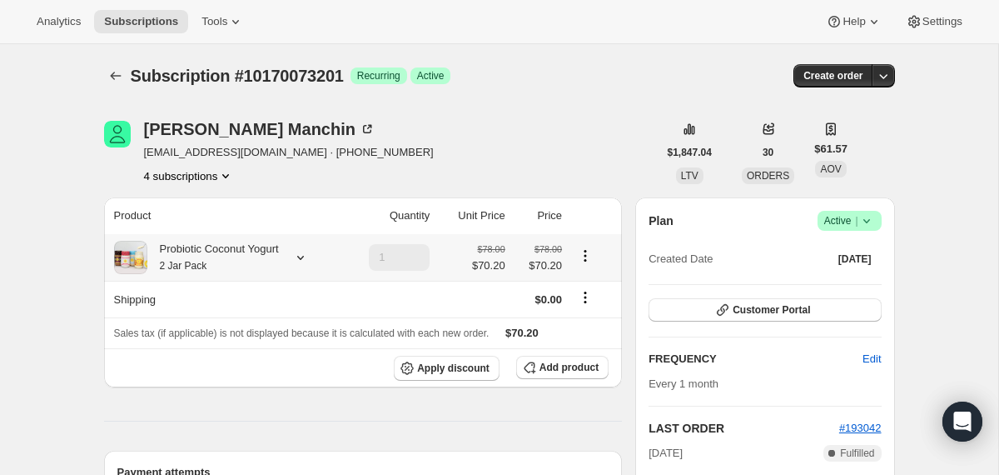
click at [292, 262] on div "Probiotic Coconut Yogurt 2 Jar Pack" at bounding box center [225, 257] width 223 height 33
click at [309, 256] on icon at bounding box center [300, 257] width 17 height 17
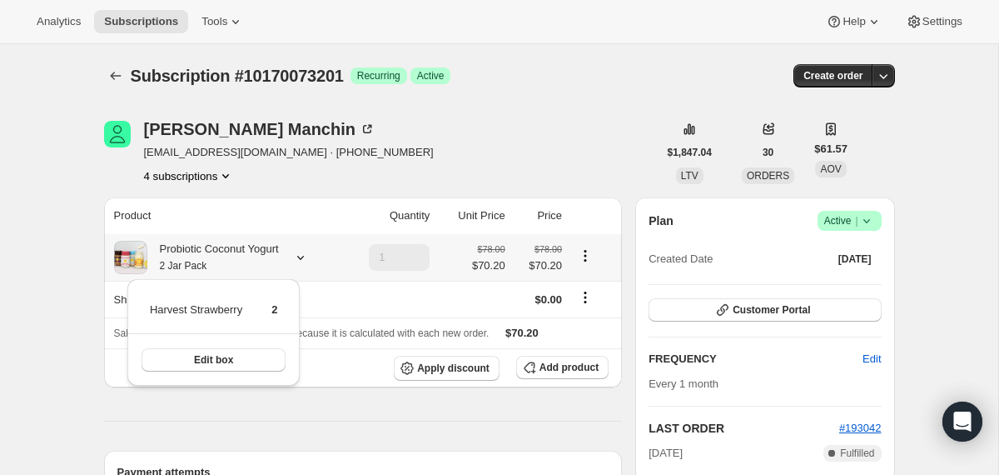
click at [309, 256] on icon at bounding box center [300, 257] width 17 height 17
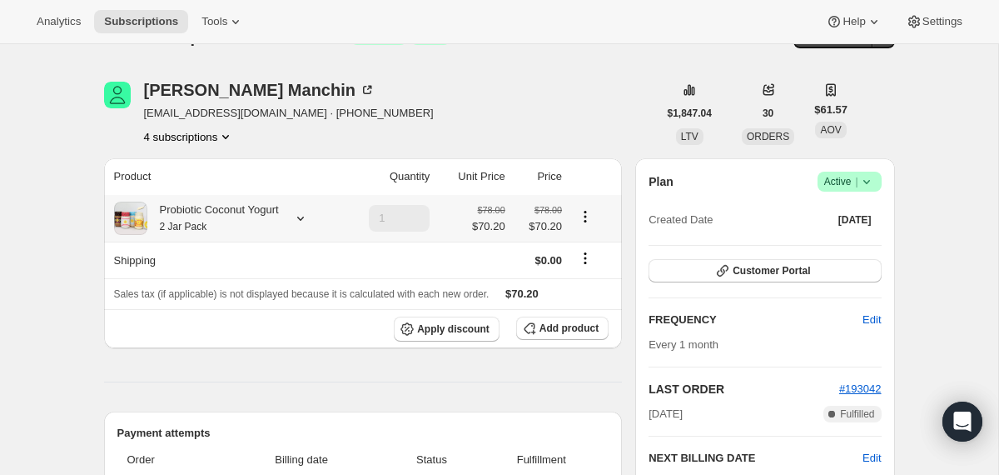
scroll to position [24, 0]
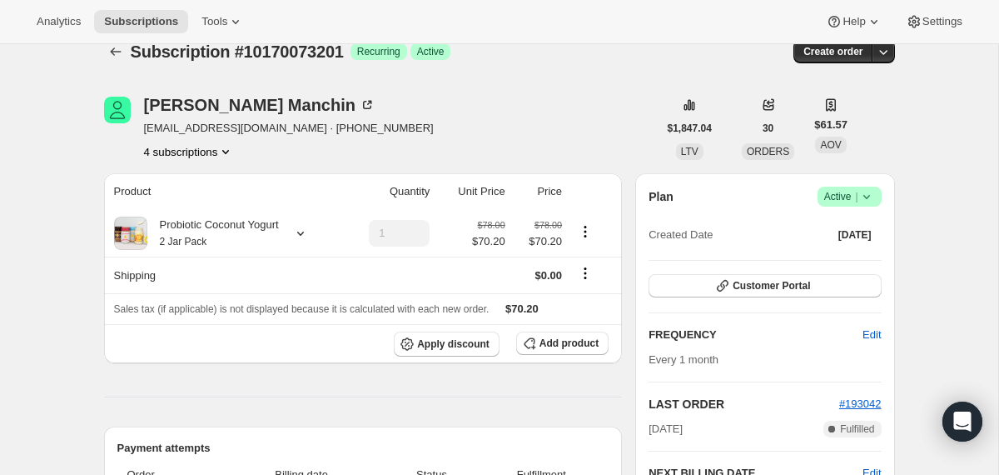
click at [869, 201] on icon at bounding box center [867, 196] width 17 height 17
click at [849, 261] on span "Cancel subscription" at bounding box center [843, 258] width 94 height 12
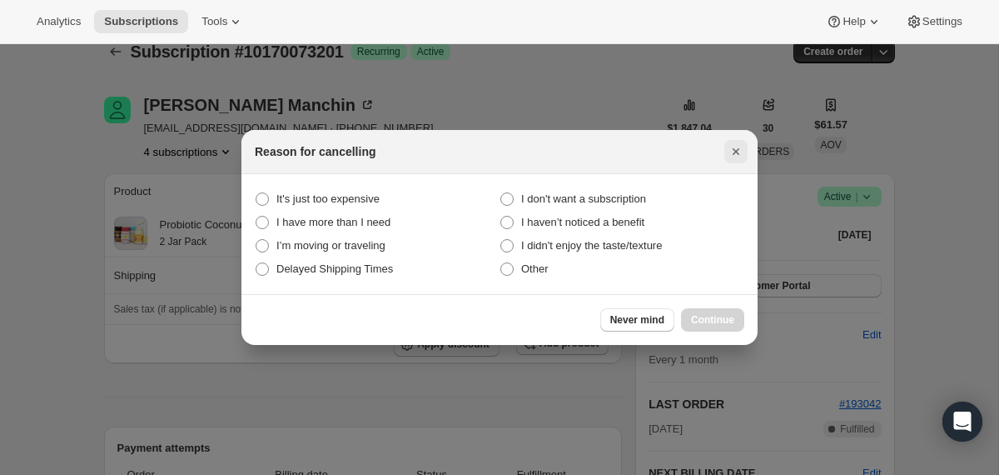
click at [738, 151] on icon "Close" at bounding box center [736, 151] width 17 height 17
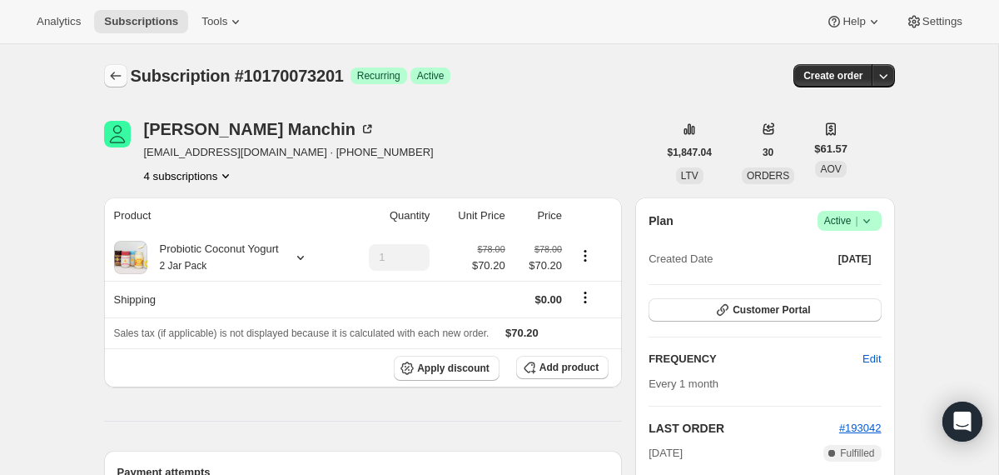
click at [115, 77] on icon "Subscriptions" at bounding box center [115, 75] width 17 height 17
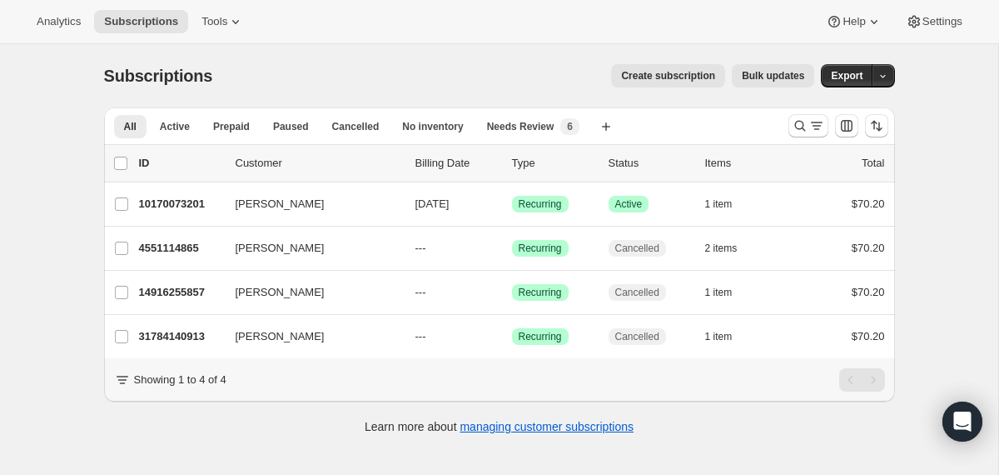
click at [389, 258] on div "4551114865 Lynn Manchin --- Success Recurring Cancelled 2 items $70.20" at bounding box center [512, 248] width 746 height 23
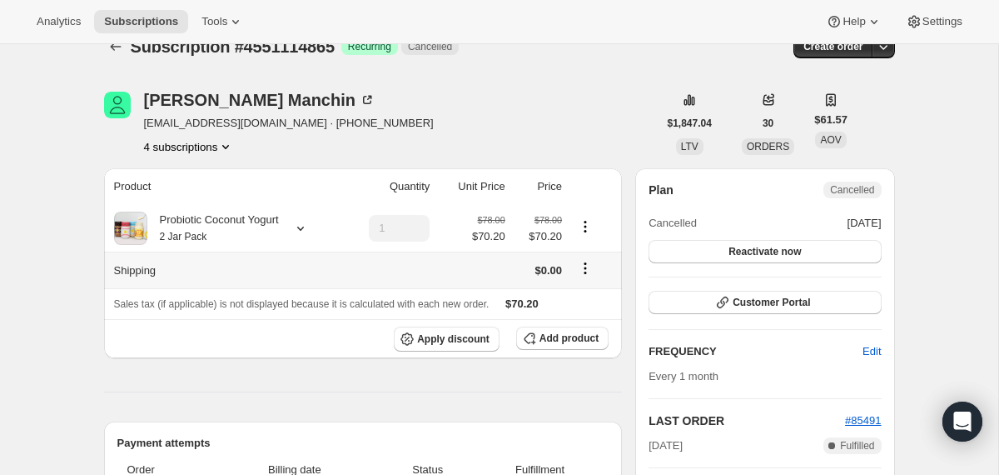
scroll to position [5, 0]
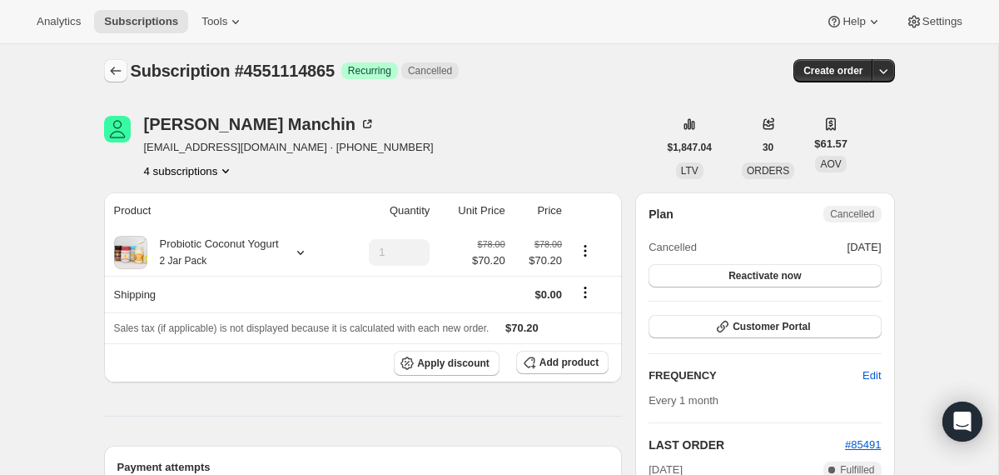
click at [114, 71] on icon "Subscriptions" at bounding box center [115, 71] width 11 height 8
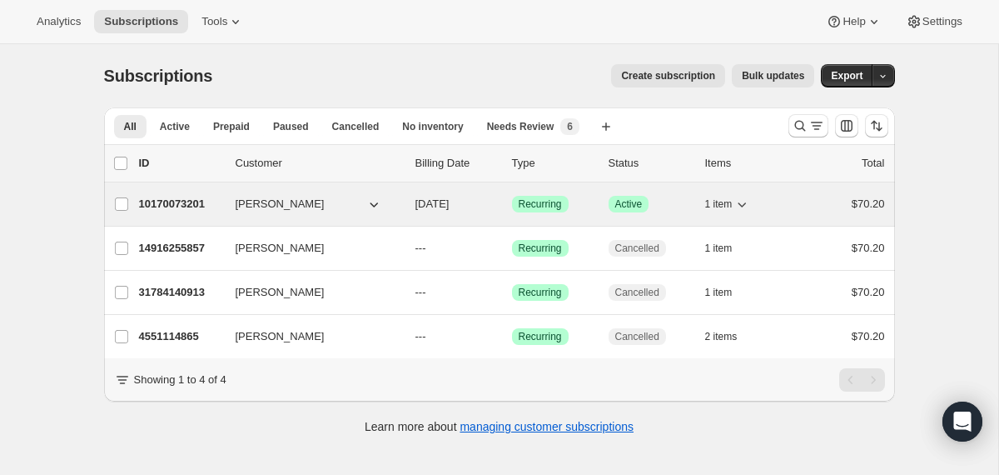
click at [407, 206] on div "10170073201 Lynn Manchin 11/15/2025 Success Recurring Success Active 1 item $70…" at bounding box center [512, 203] width 746 height 23
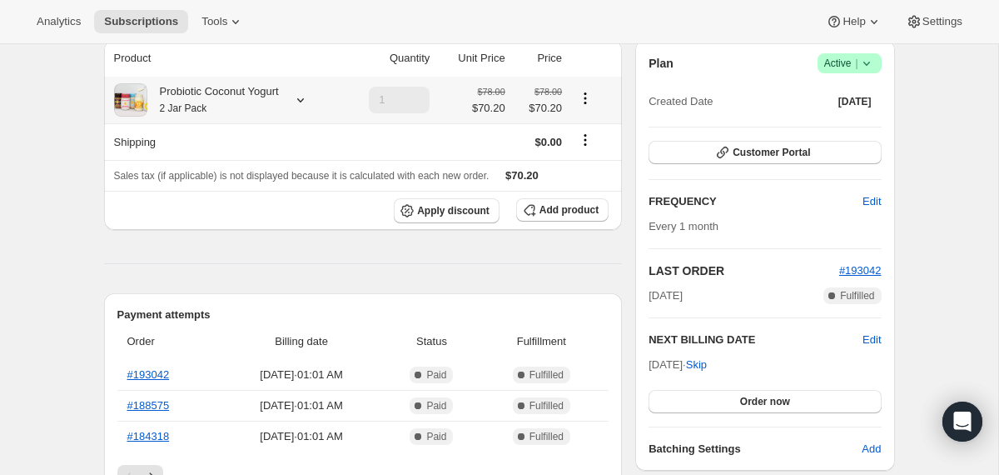
scroll to position [147, 0]
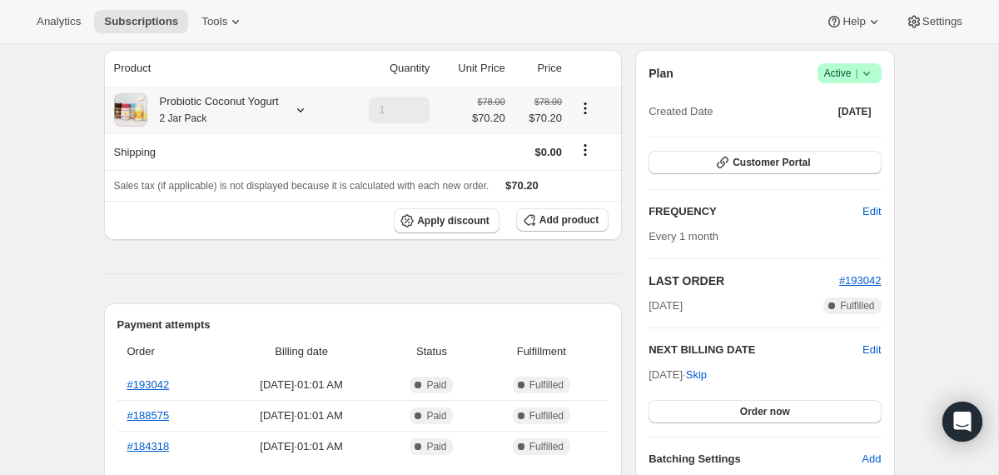
click at [291, 112] on div "Probiotic Coconut Yogurt 2 Jar Pack" at bounding box center [225, 109] width 223 height 33
click at [308, 108] on icon at bounding box center [300, 110] width 17 height 17
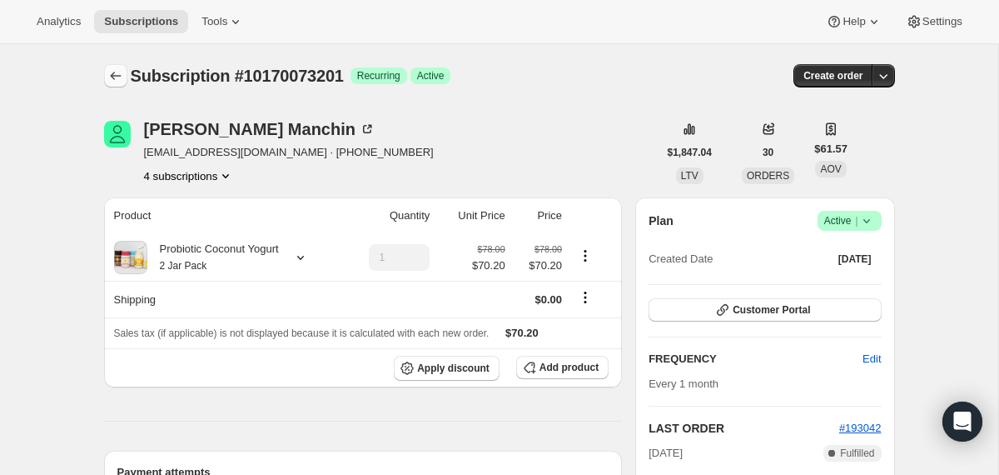
click at [112, 72] on icon "Subscriptions" at bounding box center [115, 75] width 17 height 17
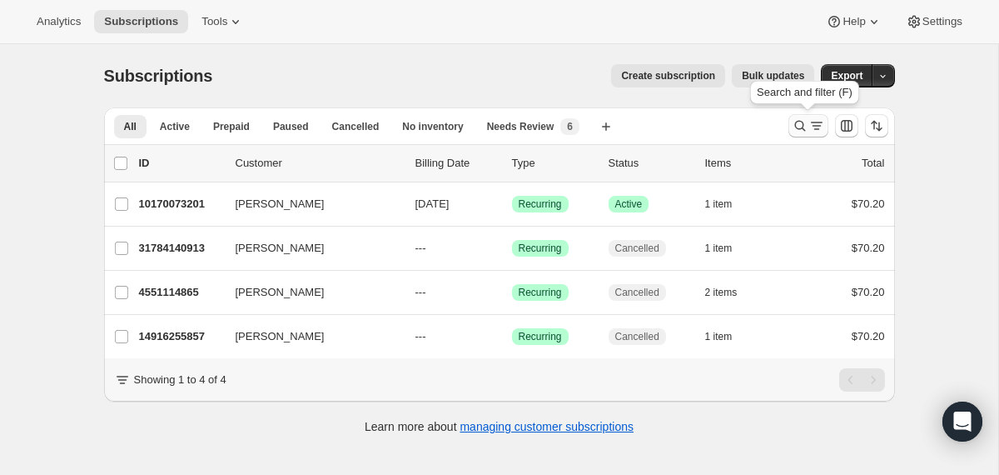
click at [800, 127] on icon "Search and filter results" at bounding box center [800, 125] width 17 height 17
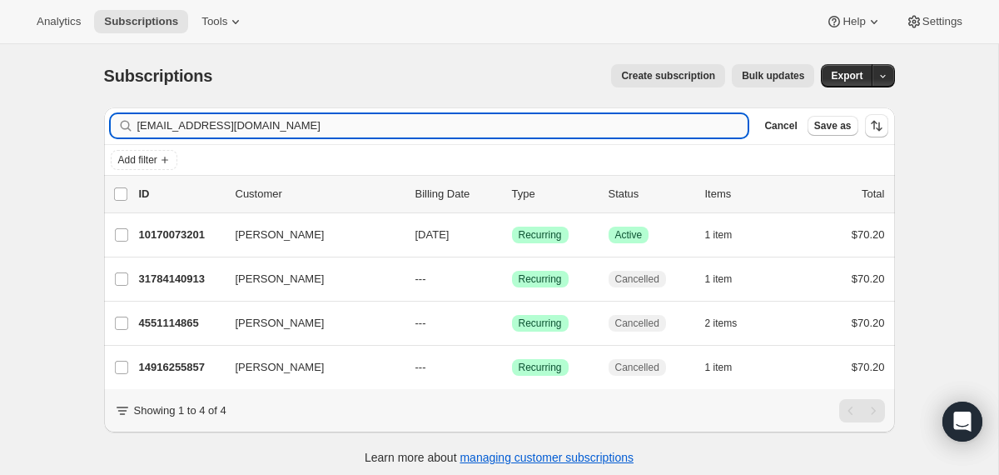
click at [668, 130] on input "lmanchin2@aol.com" at bounding box center [442, 125] width 611 height 23
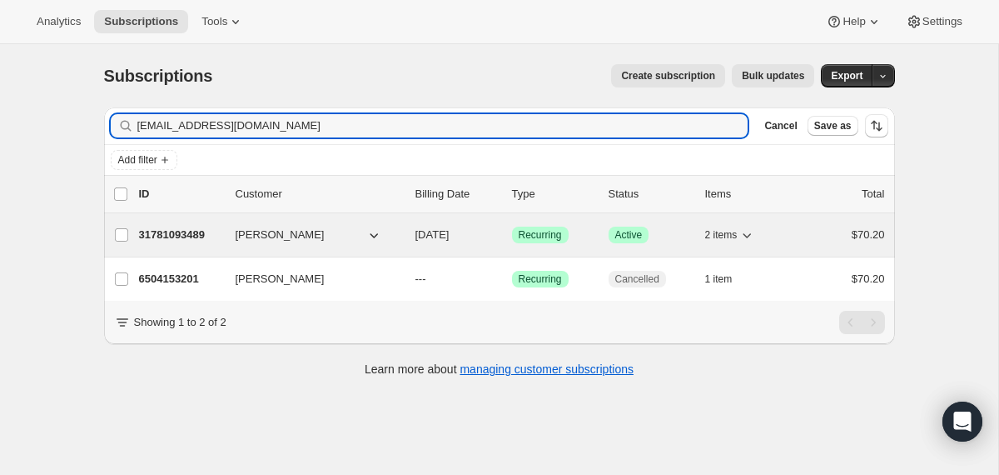
type input "cleibowitz4@gmail.com"
click at [412, 246] on div "31781093489 Caroline Leibowitz 11/08/2025 Success Recurring Success Active 2 it…" at bounding box center [512, 234] width 746 height 23
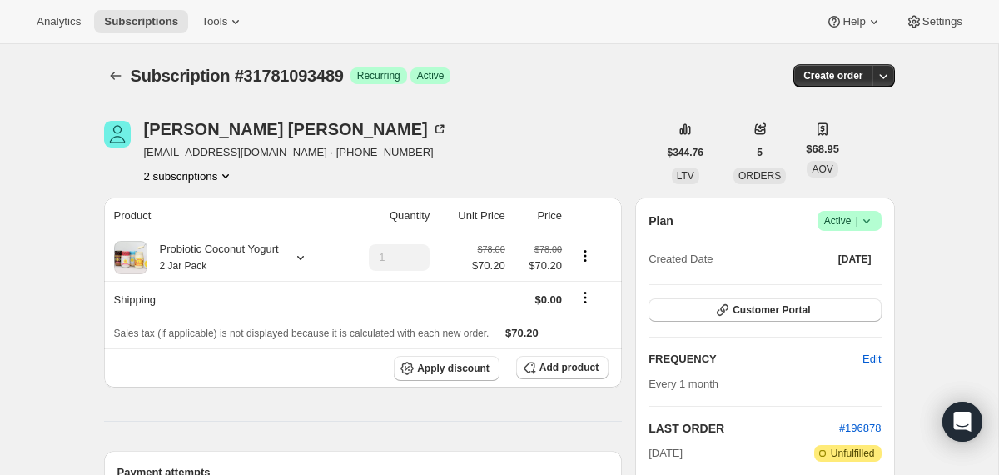
click at [876, 219] on span "Success Active |" at bounding box center [850, 221] width 64 height 20
click at [860, 285] on span "Cancel subscription" at bounding box center [843, 282] width 94 height 12
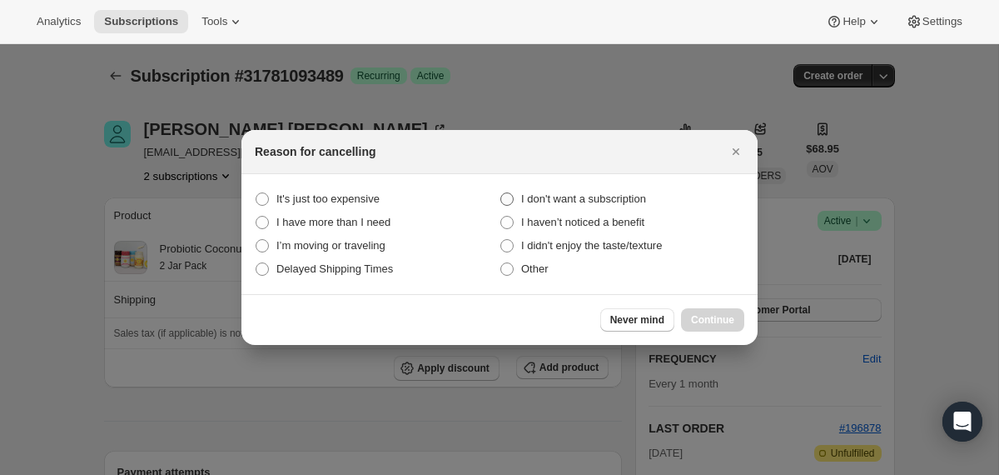
click at [645, 200] on span "I don't want a subscription" at bounding box center [583, 198] width 125 height 12
click at [501, 193] on subscription "I don't want a subscription" at bounding box center [501, 192] width 1 height 1
radio subscription "true"
click at [696, 322] on span "Continue" at bounding box center [712, 319] width 43 height 13
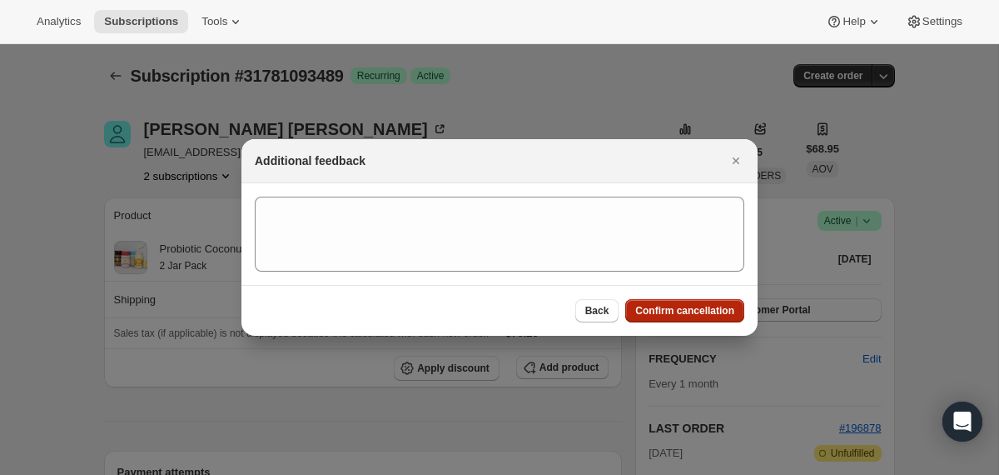
click at [690, 312] on span "Confirm cancellation" at bounding box center [684, 310] width 99 height 13
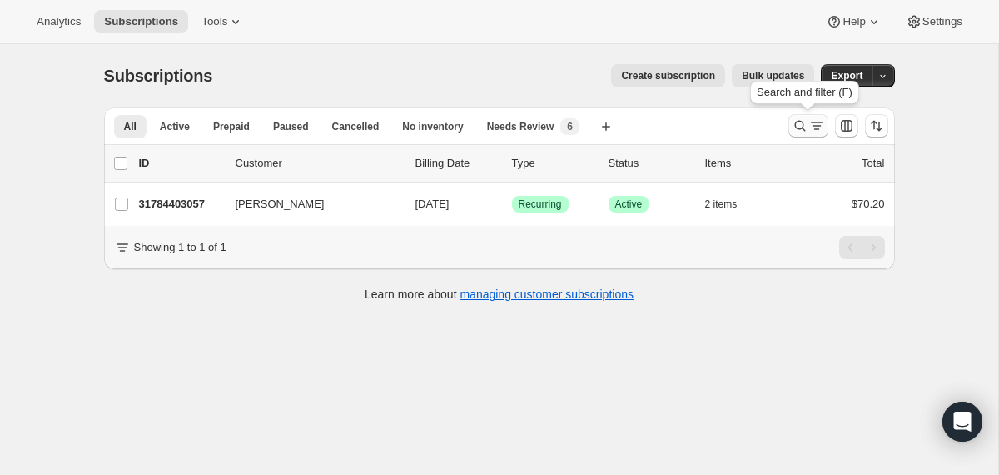
click at [796, 130] on icon "Search and filter results" at bounding box center [800, 125] width 17 height 17
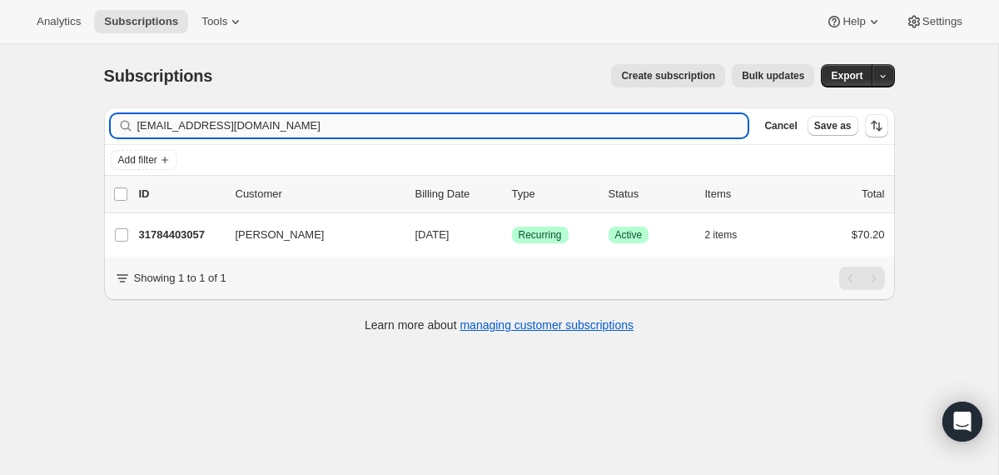
click at [651, 127] on input "[EMAIL_ADDRESS][DOMAIN_NAME]" at bounding box center [442, 125] width 611 height 23
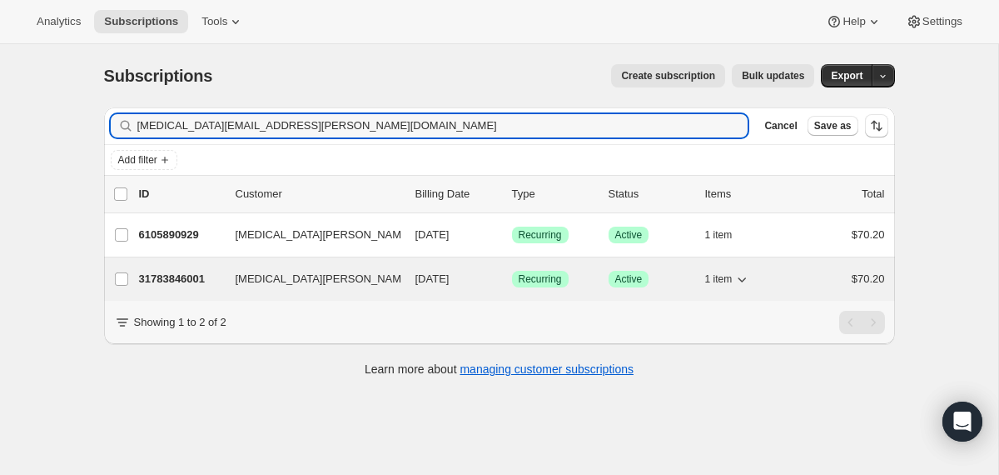
type input "[MEDICAL_DATA][EMAIL_ADDRESS][PERSON_NAME][DOMAIN_NAME]"
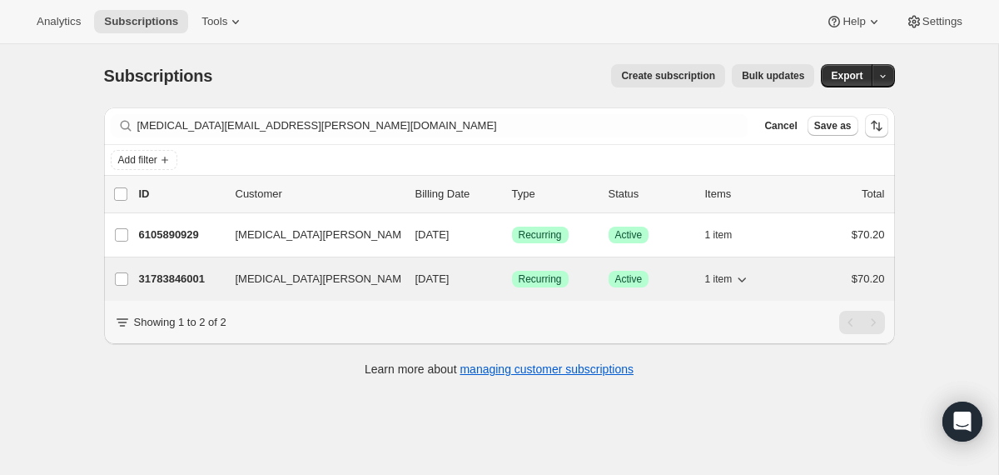
click at [398, 277] on div "[MEDICAL_DATA][PERSON_NAME]" at bounding box center [319, 279] width 167 height 17
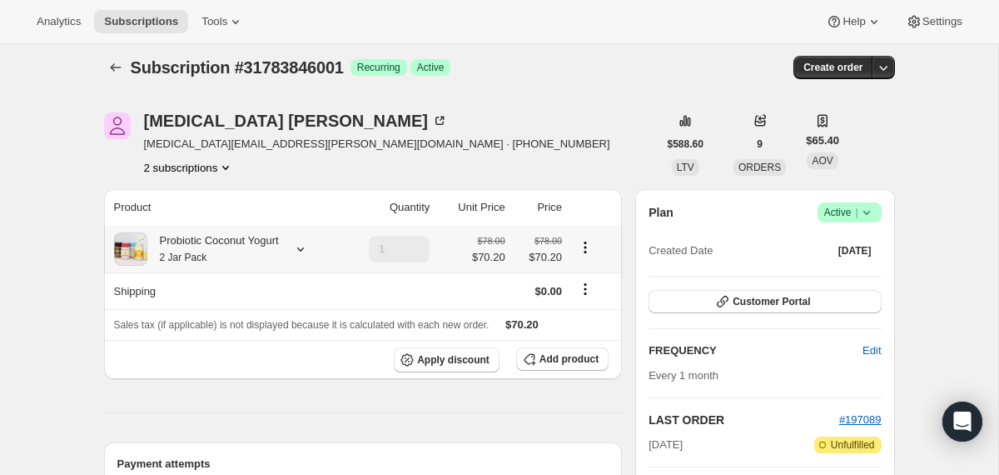
scroll to position [7, 0]
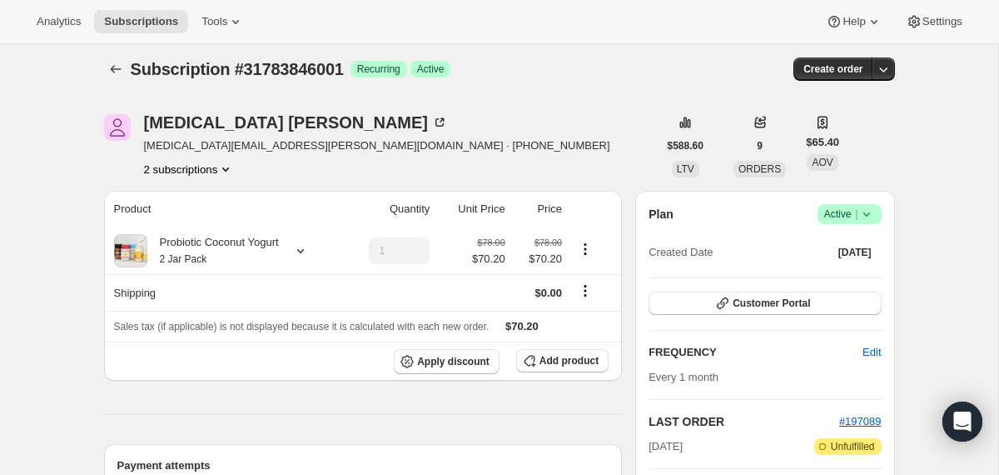
click at [867, 209] on icon at bounding box center [867, 214] width 17 height 17
click at [855, 271] on span "Cancel subscription" at bounding box center [843, 275] width 94 height 12
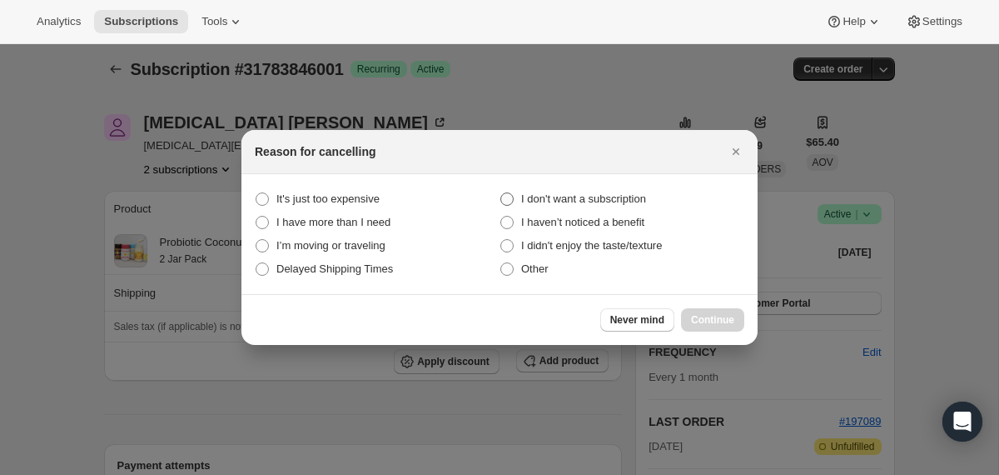
click at [645, 200] on span "I don't want a subscription" at bounding box center [583, 198] width 125 height 12
click at [501, 193] on subscription "I don't want a subscription" at bounding box center [501, 192] width 1 height 1
radio subscription "true"
click at [712, 318] on span "Continue" at bounding box center [712, 319] width 43 height 13
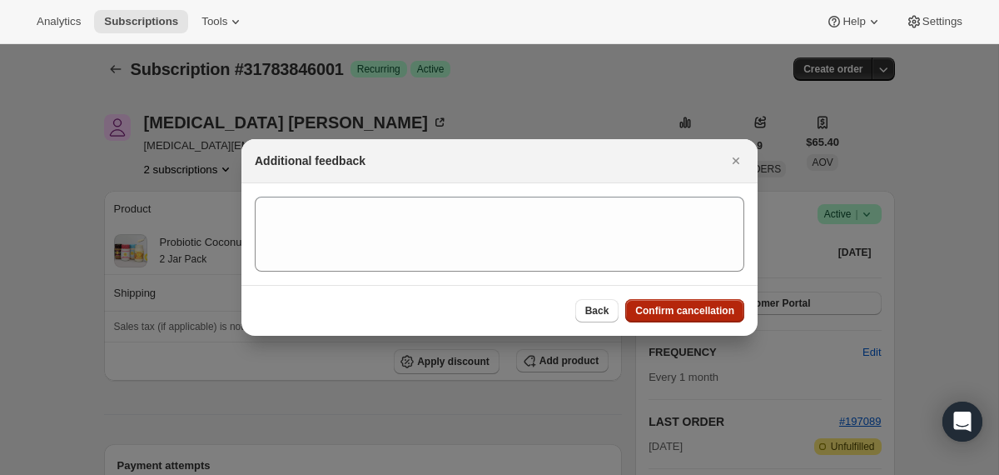
click at [660, 306] on span "Confirm cancellation" at bounding box center [684, 310] width 99 height 13
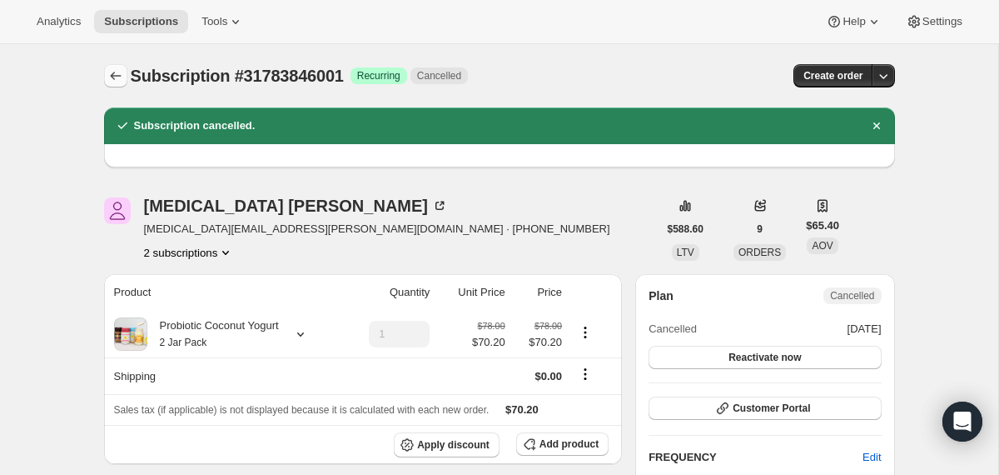
click at [119, 77] on icon "Subscriptions" at bounding box center [115, 75] width 17 height 17
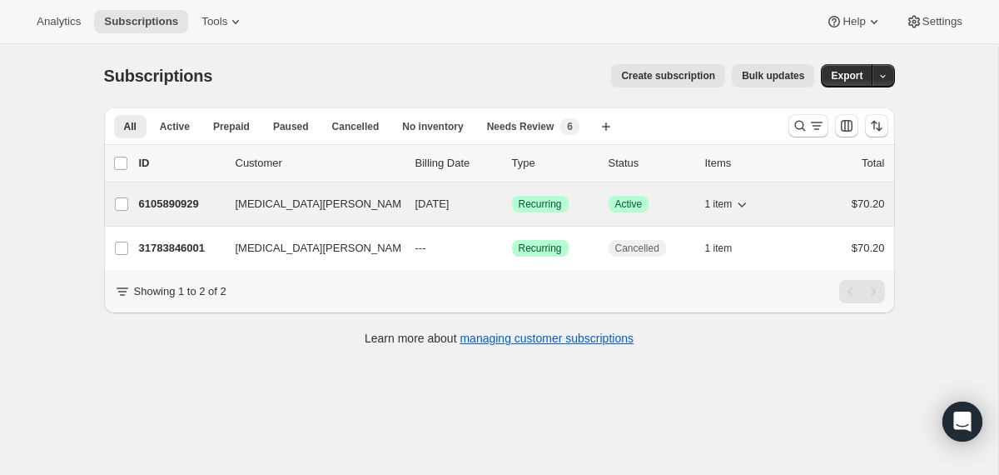
click at [401, 210] on div "[MEDICAL_DATA][PERSON_NAME]" at bounding box center [319, 204] width 167 height 17
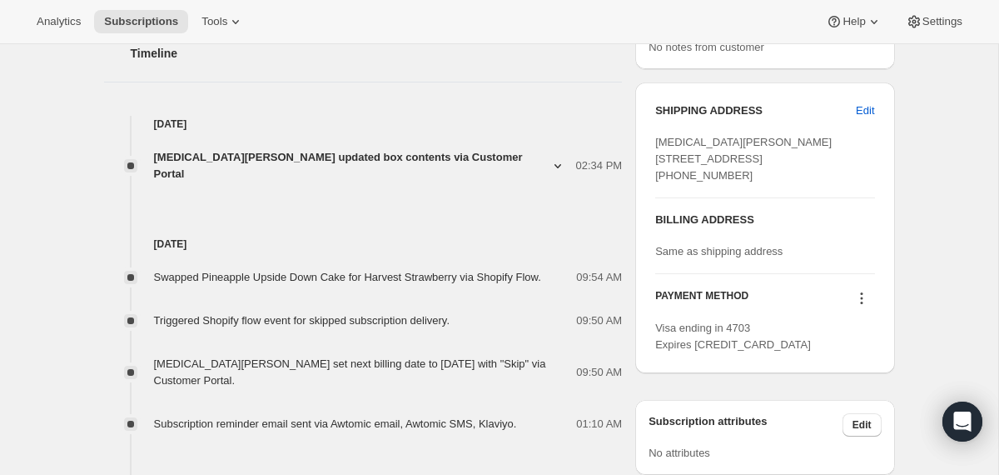
scroll to position [650, 0]
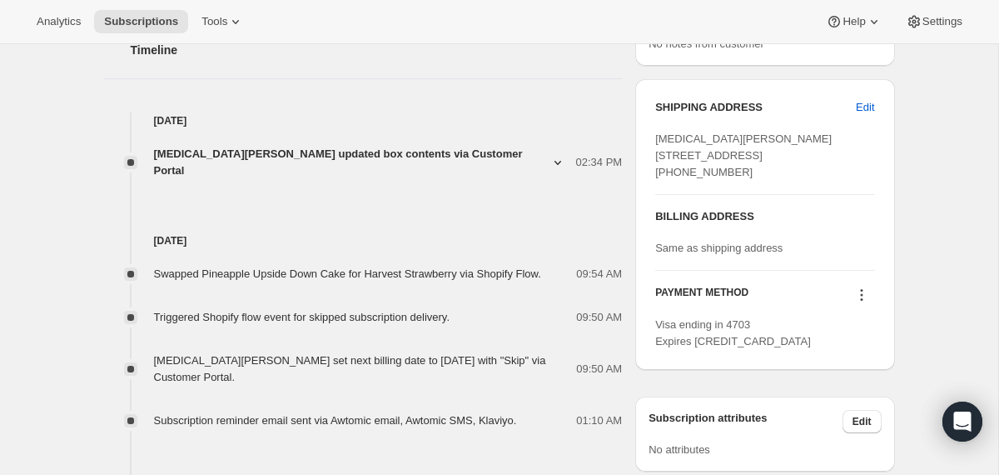
click at [860, 303] on icon at bounding box center [862, 294] width 17 height 17
click at [869, 396] on span "Select payment method" at bounding box center [857, 388] width 117 height 17
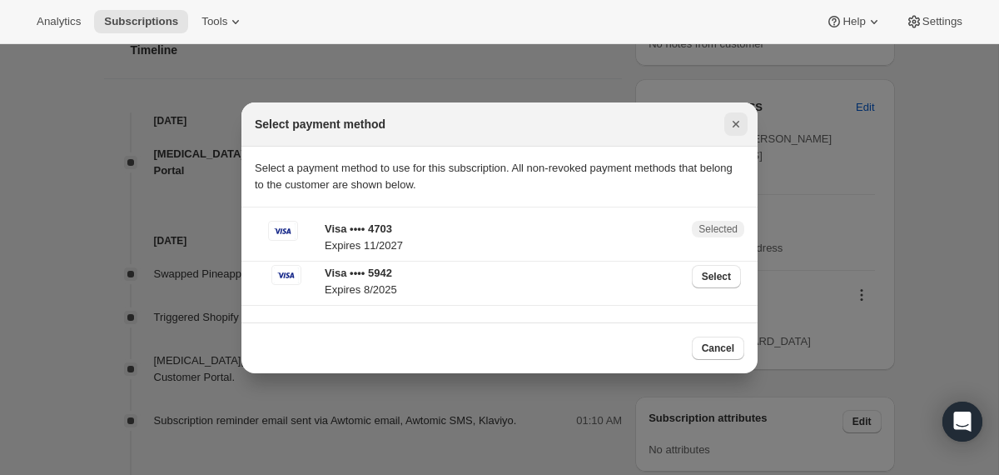
click at [733, 130] on icon "Close" at bounding box center [736, 124] width 17 height 17
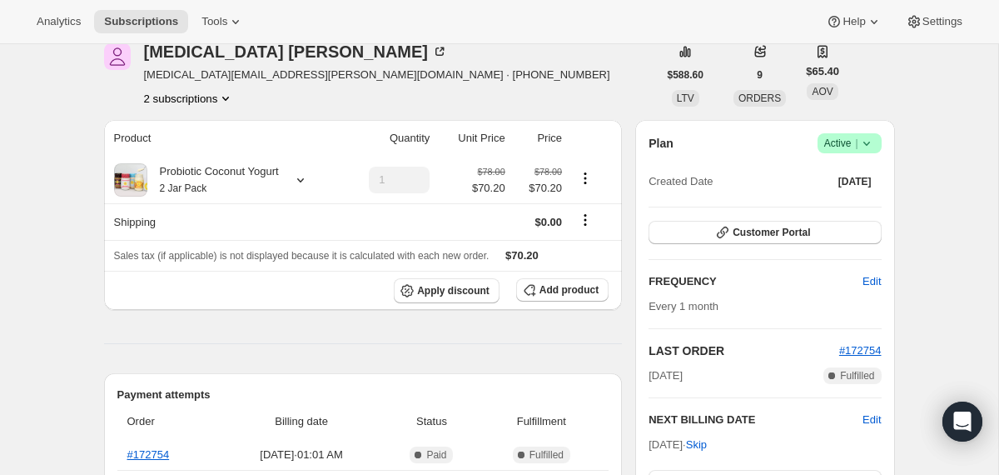
scroll to position [0, 0]
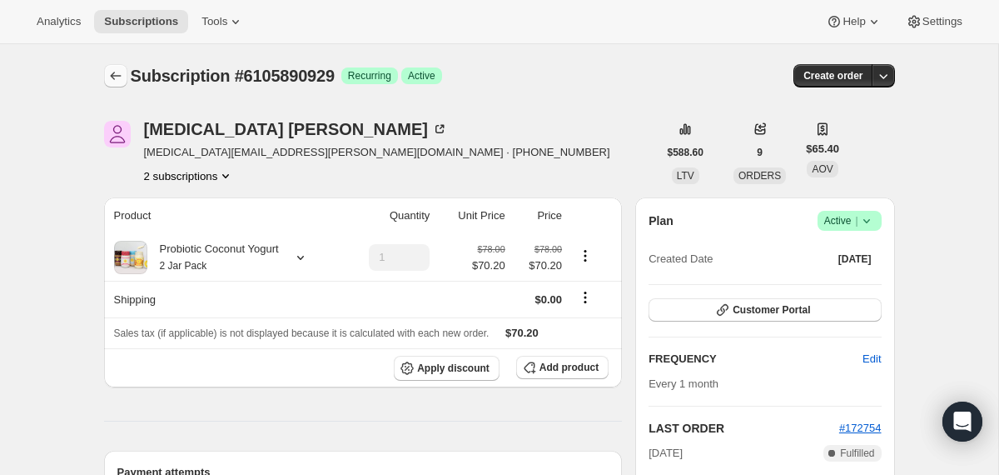
click at [118, 76] on icon "Subscriptions" at bounding box center [115, 76] width 11 height 8
